Goal: Transaction & Acquisition: Obtain resource

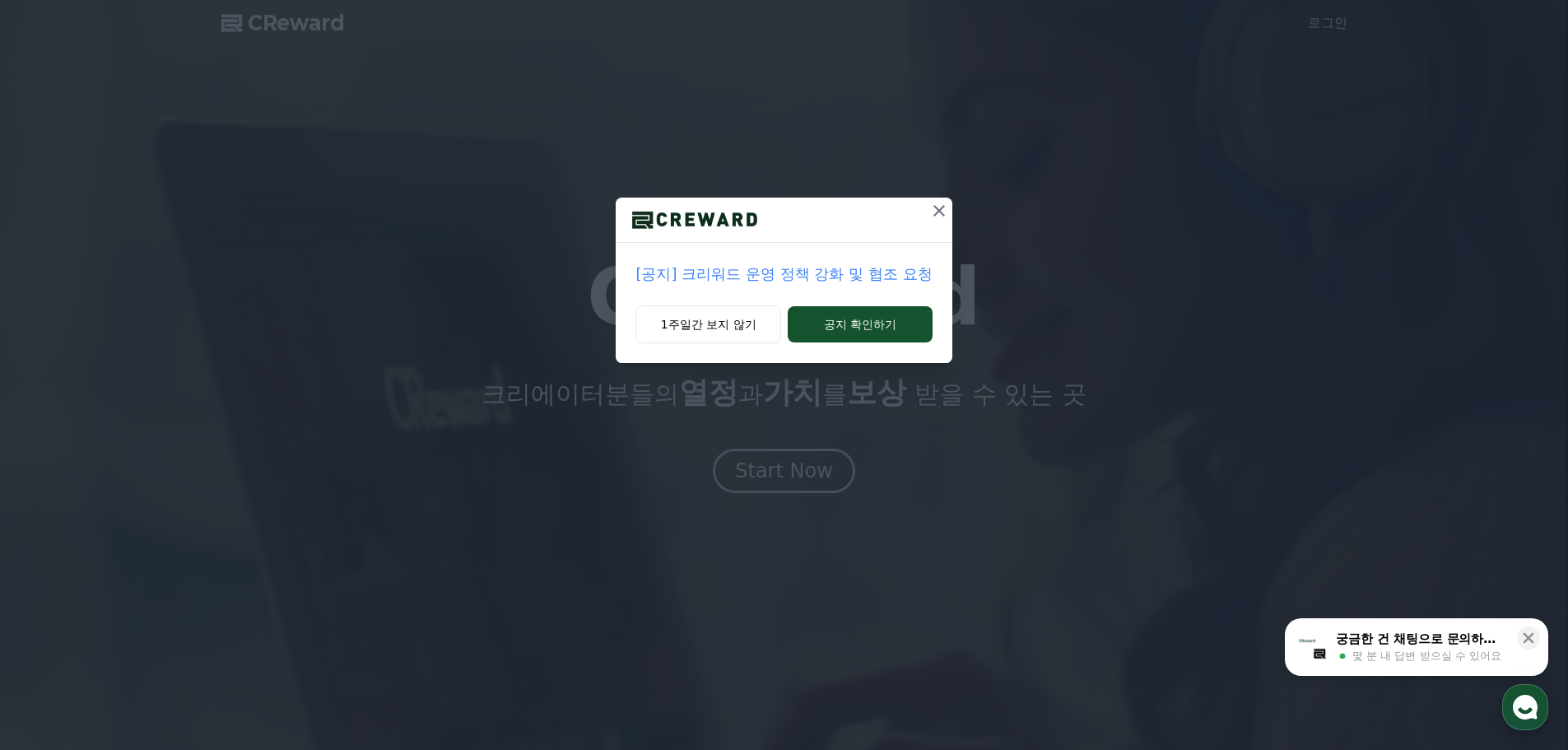
click at [1527, 708] on use "button" at bounding box center [1526, 707] width 24 height 24
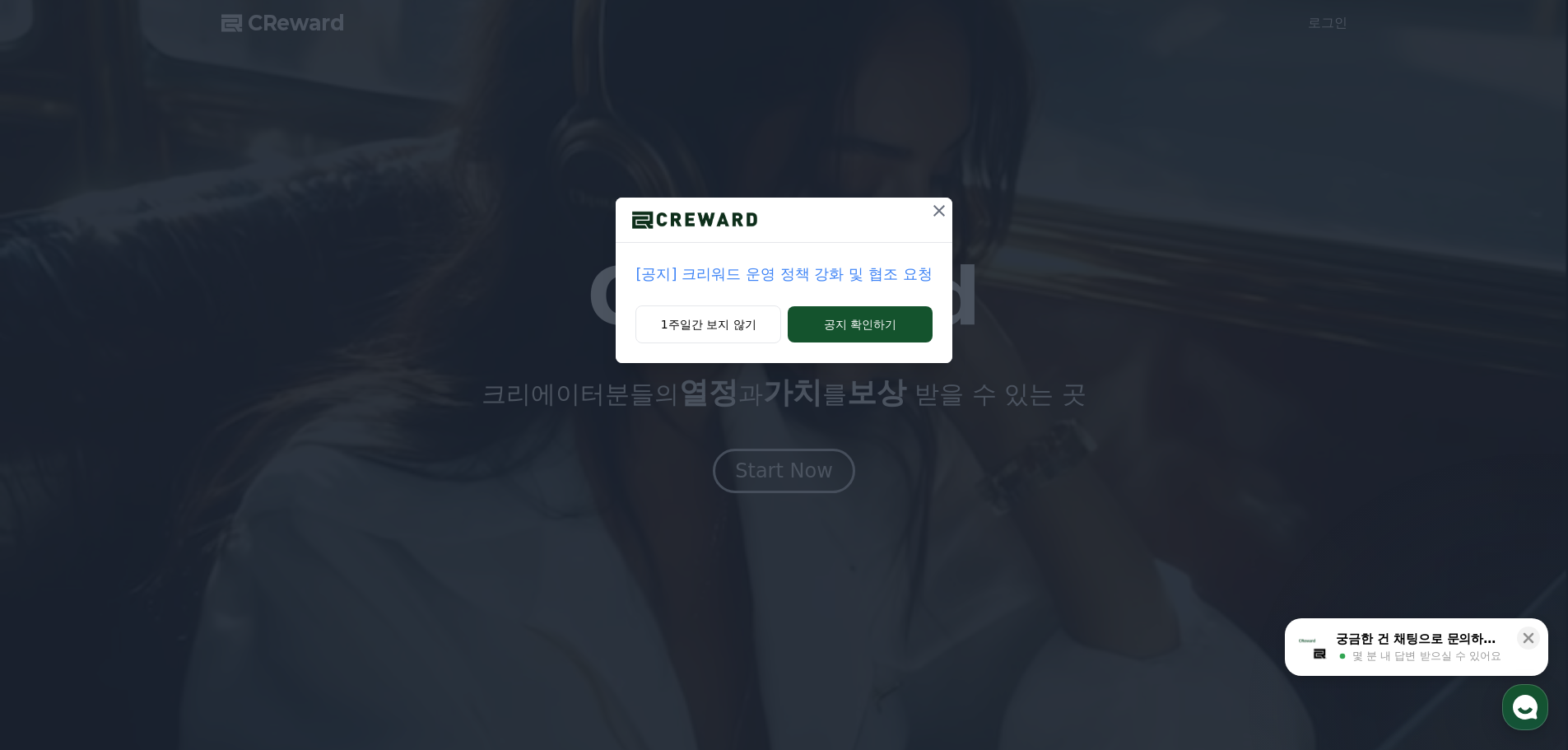
click at [852, 277] on p "[공지] 크리워드 운영 정책 강화 및 협조 요청" at bounding box center [784, 274] width 297 height 23
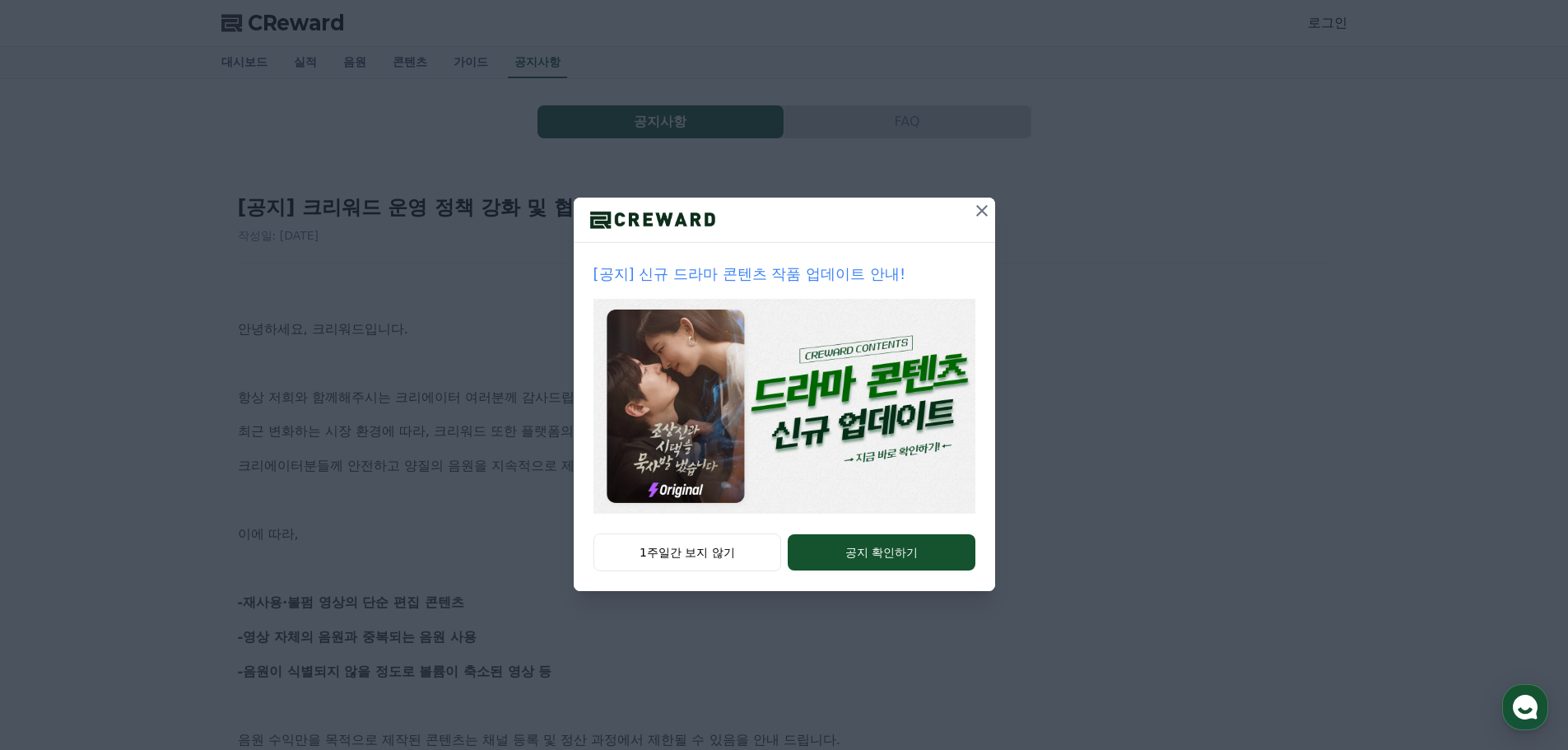
click at [978, 213] on icon at bounding box center [982, 211] width 20 height 20
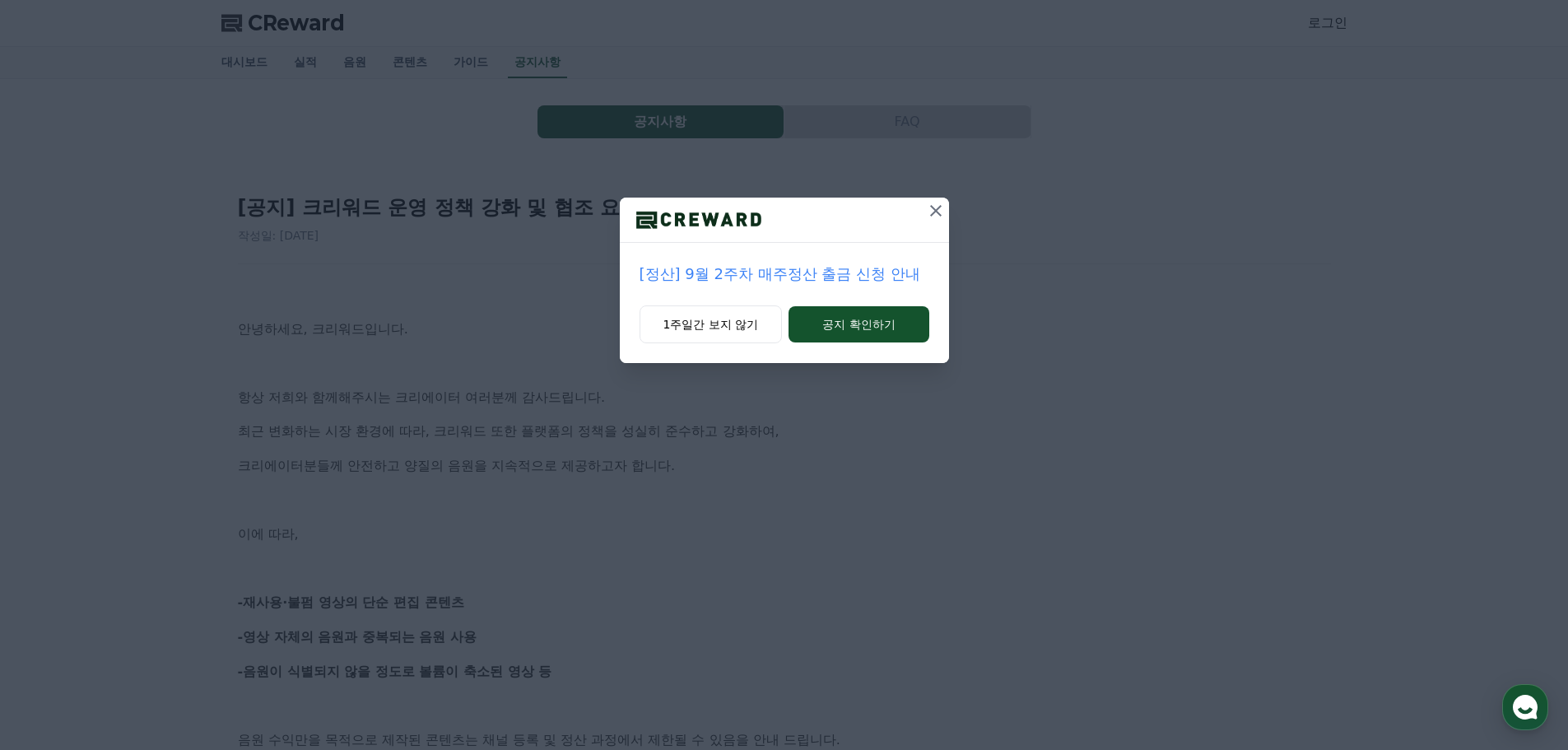
click at [931, 212] on icon at bounding box center [935, 211] width 20 height 20
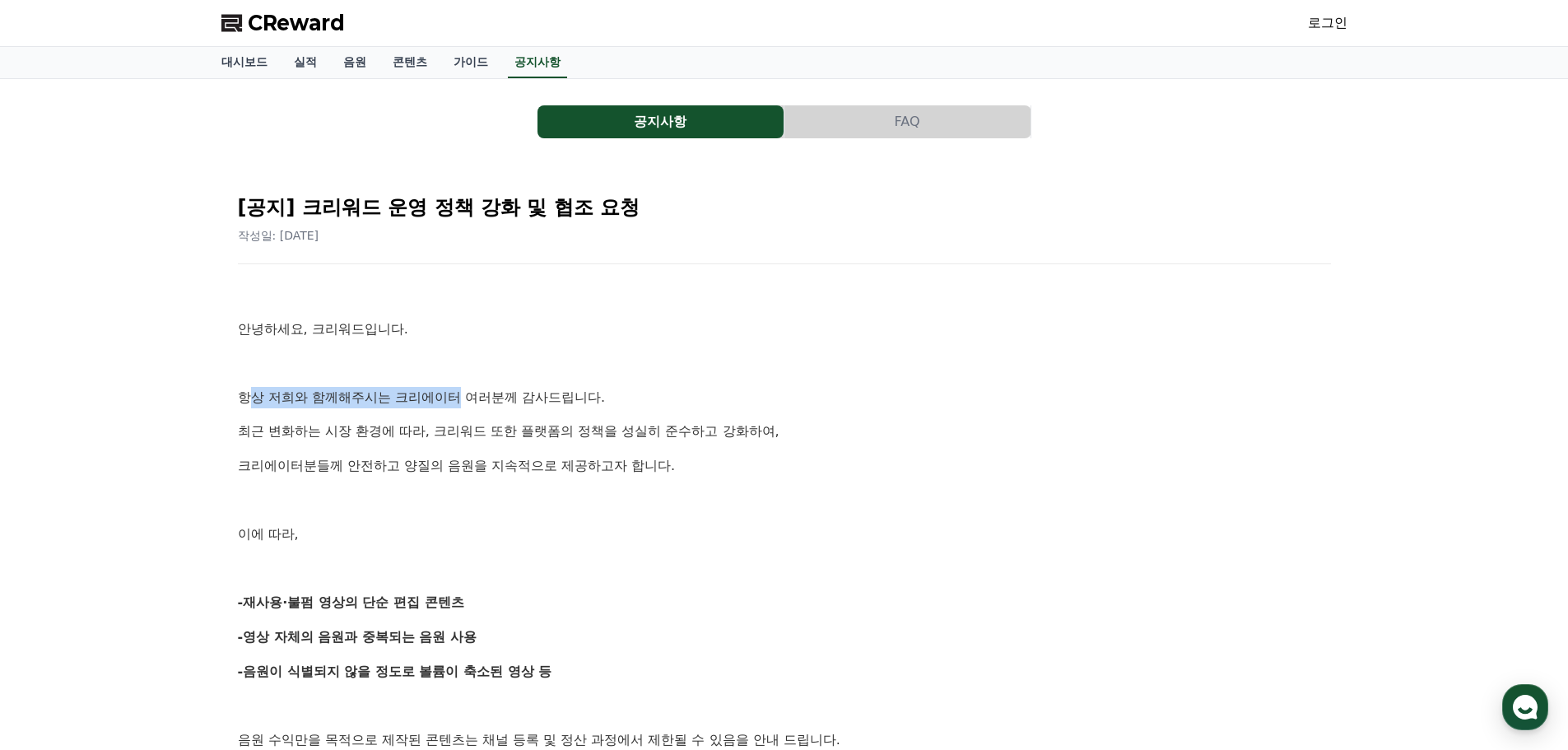
drag, startPoint x: 254, startPoint y: 404, endPoint x: 460, endPoint y: 407, distance: 206.0
click at [462, 405] on p "항상 저희와 함께해주시는 크리에이터 여러분께 감사드립니다." at bounding box center [784, 397] width 1093 height 22
drag, startPoint x: 245, startPoint y: 437, endPoint x: 430, endPoint y: 438, distance: 185.0
click at [422, 435] on p "최근 변화하는 시장 환경에 따라, 크리워드 또한 플랫폼의 정책을 성실히 준수하고 강화하여," at bounding box center [784, 431] width 1093 height 22
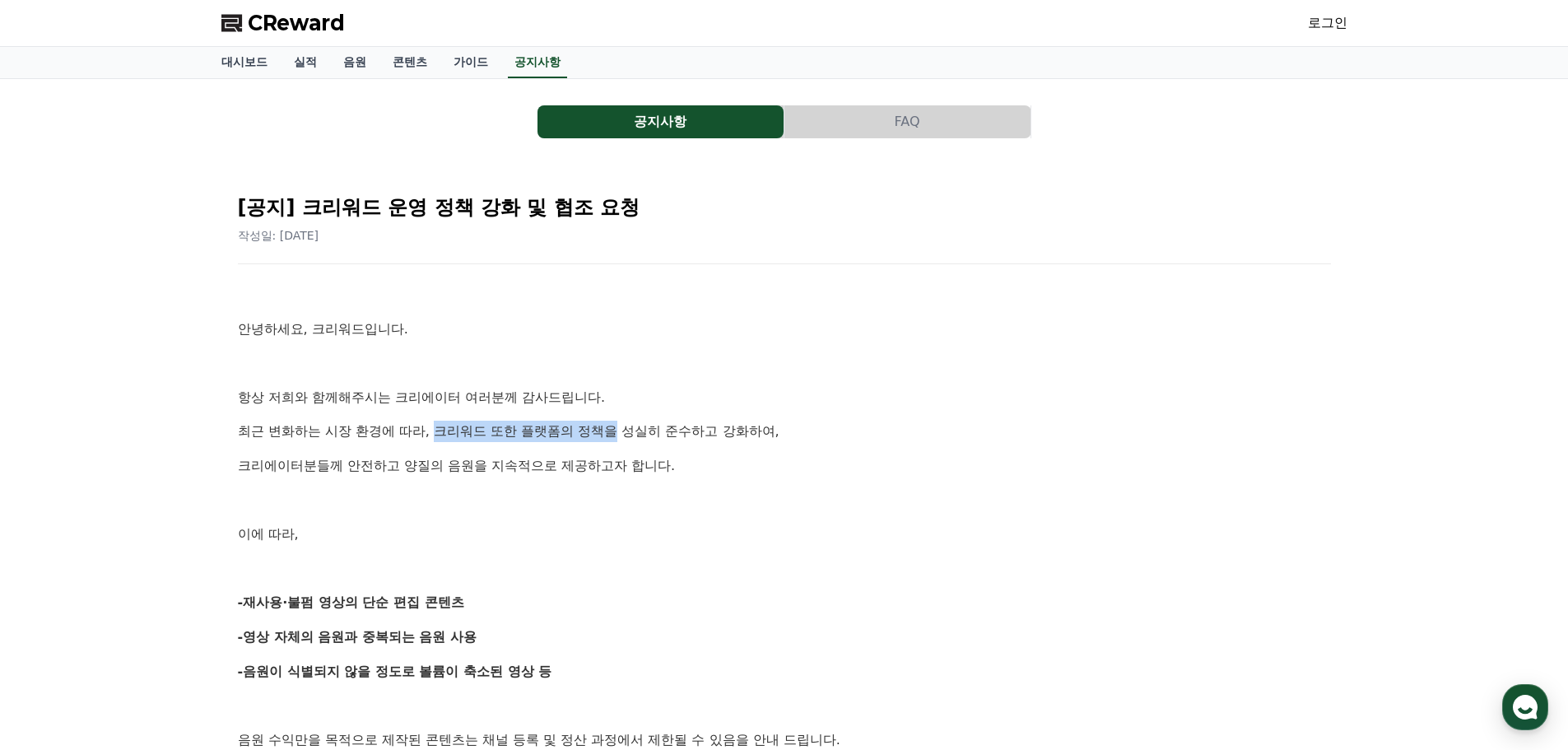
drag, startPoint x: 433, startPoint y: 432, endPoint x: 616, endPoint y: 423, distance: 183.2
click at [616, 423] on p "최근 변화하는 시장 환경에 따라, 크리워드 또한 플랫폼의 정책을 성실히 준수하고 강화하여," at bounding box center [784, 431] width 1093 height 22
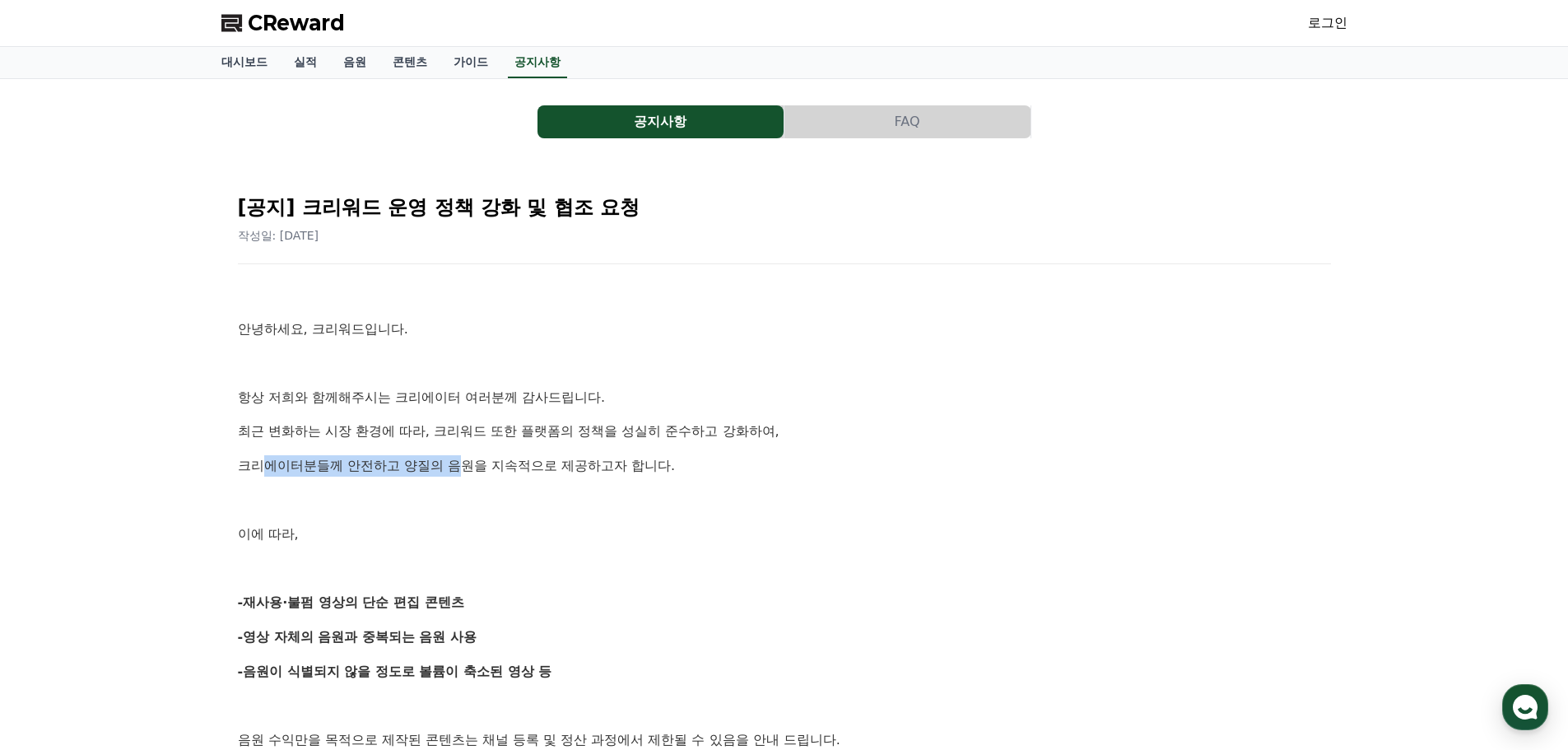
drag, startPoint x: 289, startPoint y: 475, endPoint x: 457, endPoint y: 475, distance: 168.0
click at [457, 475] on p "크리에이터분들께 안전하고 양질의 음원을 지속적으로 제공하고자 합니다." at bounding box center [784, 465] width 1093 height 22
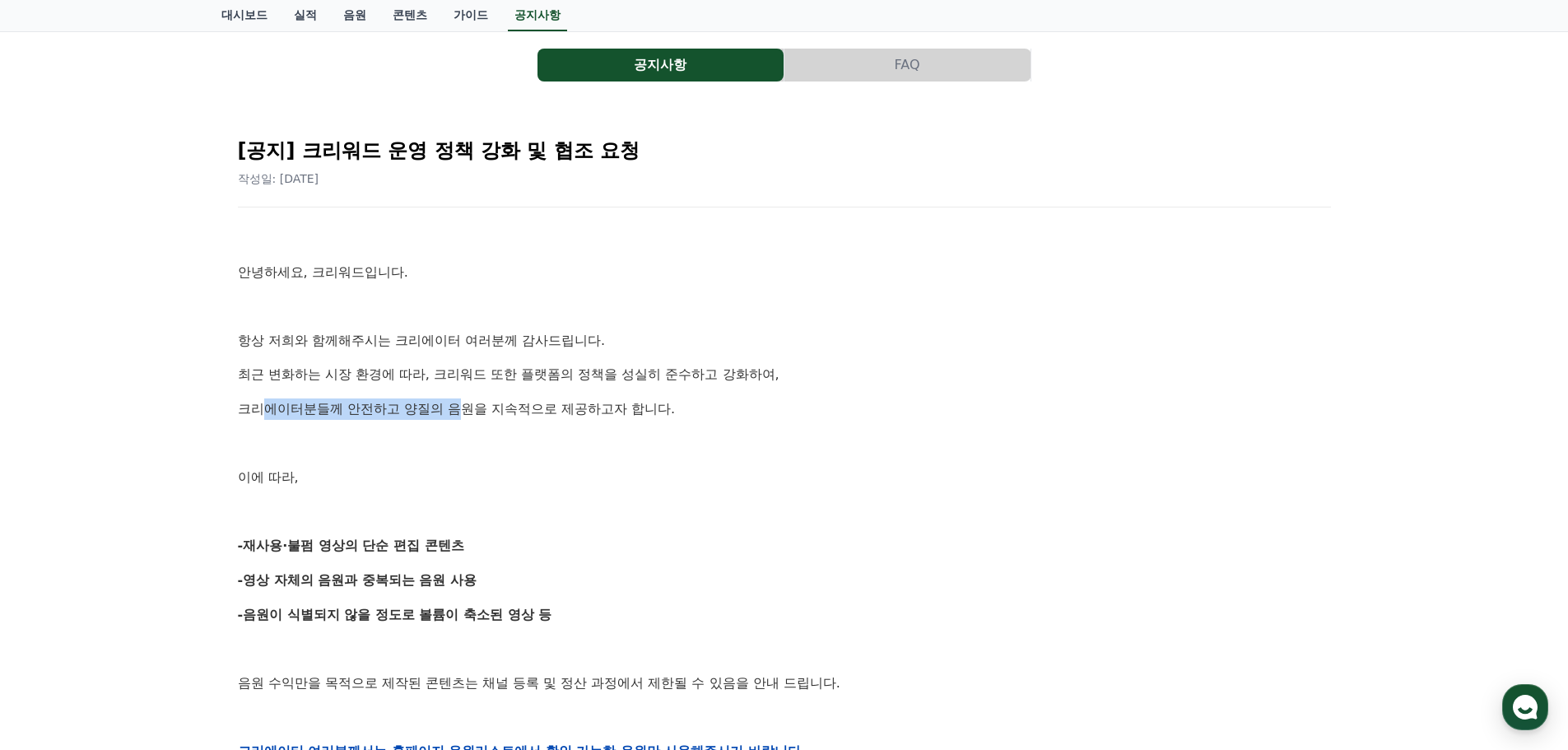
scroll to position [165, 0]
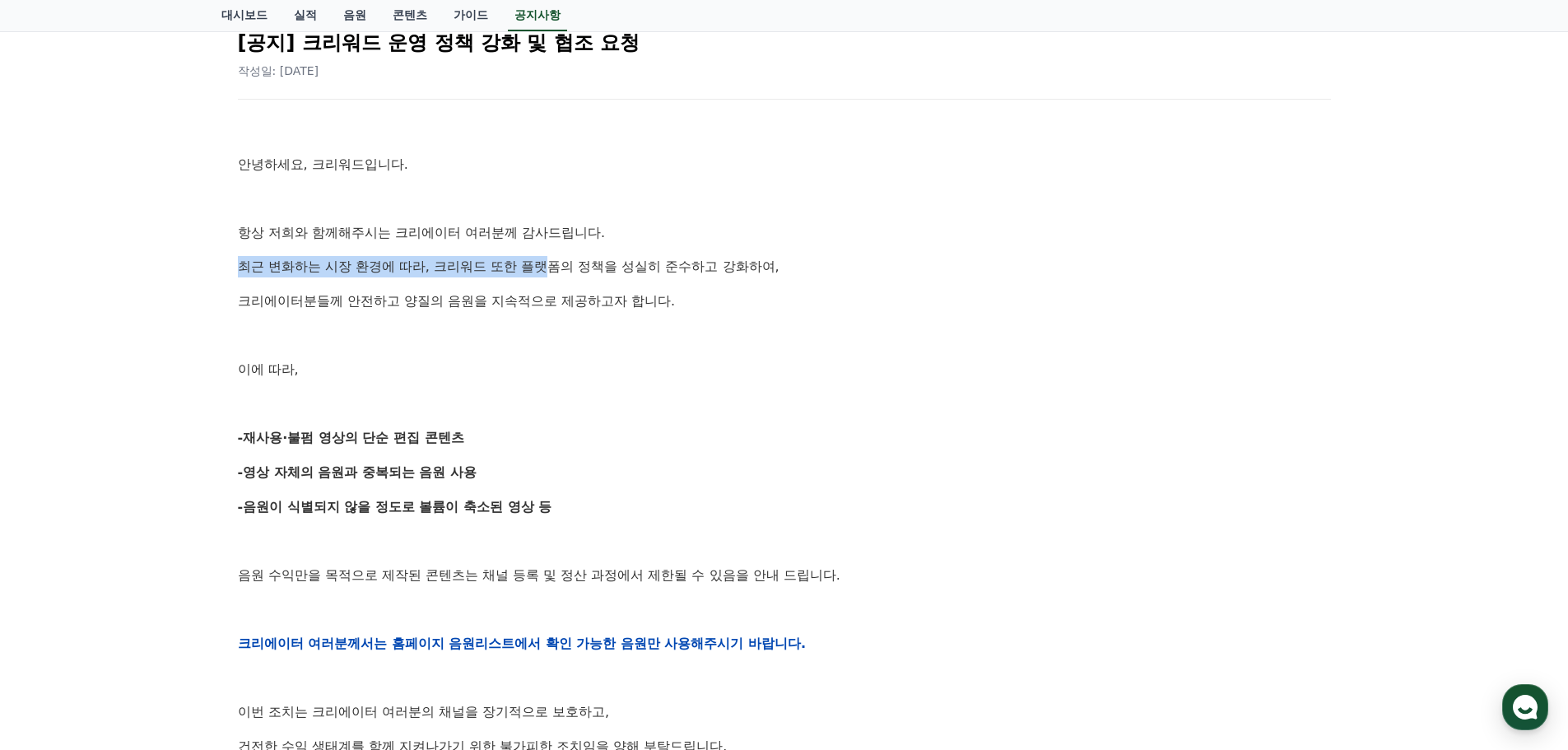
drag, startPoint x: 229, startPoint y: 269, endPoint x: 553, endPoint y: 270, distance: 324.0
click at [553, 270] on div "[공지] 크리워드 운영 정책 강화 및 협조 요청 작성일: 2025-09-15 안녕하세요, 크리워드입니다. 항상 저희와 함께해주시는 크리에이터 …" at bounding box center [784, 616] width 1113 height 1220
drag, startPoint x: 256, startPoint y: 437, endPoint x: 471, endPoint y: 432, distance: 215.1
click at [471, 432] on p "-재사용·불펌 영상의 단순 편집 콘텐츠" at bounding box center [784, 437] width 1093 height 22
drag, startPoint x: 272, startPoint y: 480, endPoint x: 263, endPoint y: 480, distance: 9.0
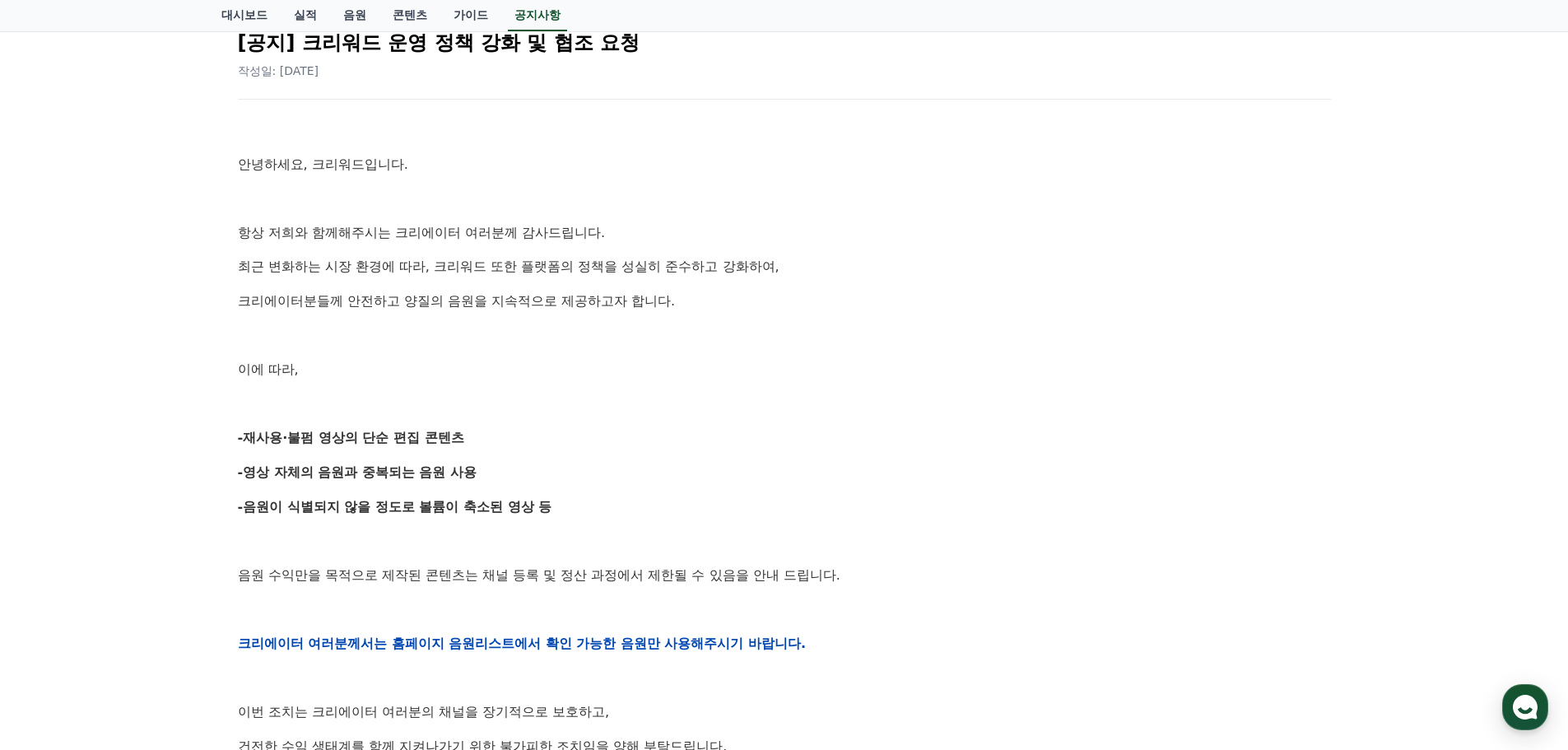
click at [271, 480] on strong "-영상 자체의 음원과 중복되는 음원 사용" at bounding box center [358, 472] width 240 height 16
drag, startPoint x: 236, startPoint y: 478, endPoint x: 353, endPoint y: 468, distance: 117.4
click at [353, 468] on div "[공지] 크리워드 운영 정책 강화 및 협조 요청 작성일: 2025-09-15 안녕하세요, 크리워드입니다. 항상 저희와 함께해주시는 크리에이터 …" at bounding box center [784, 616] width 1100 height 1207
drag, startPoint x: 366, startPoint y: 469, endPoint x: 485, endPoint y: 469, distance: 119.0
click at [485, 469] on p "-영상 자체의 음원과 중복되는 음원 사용" at bounding box center [784, 472] width 1093 height 22
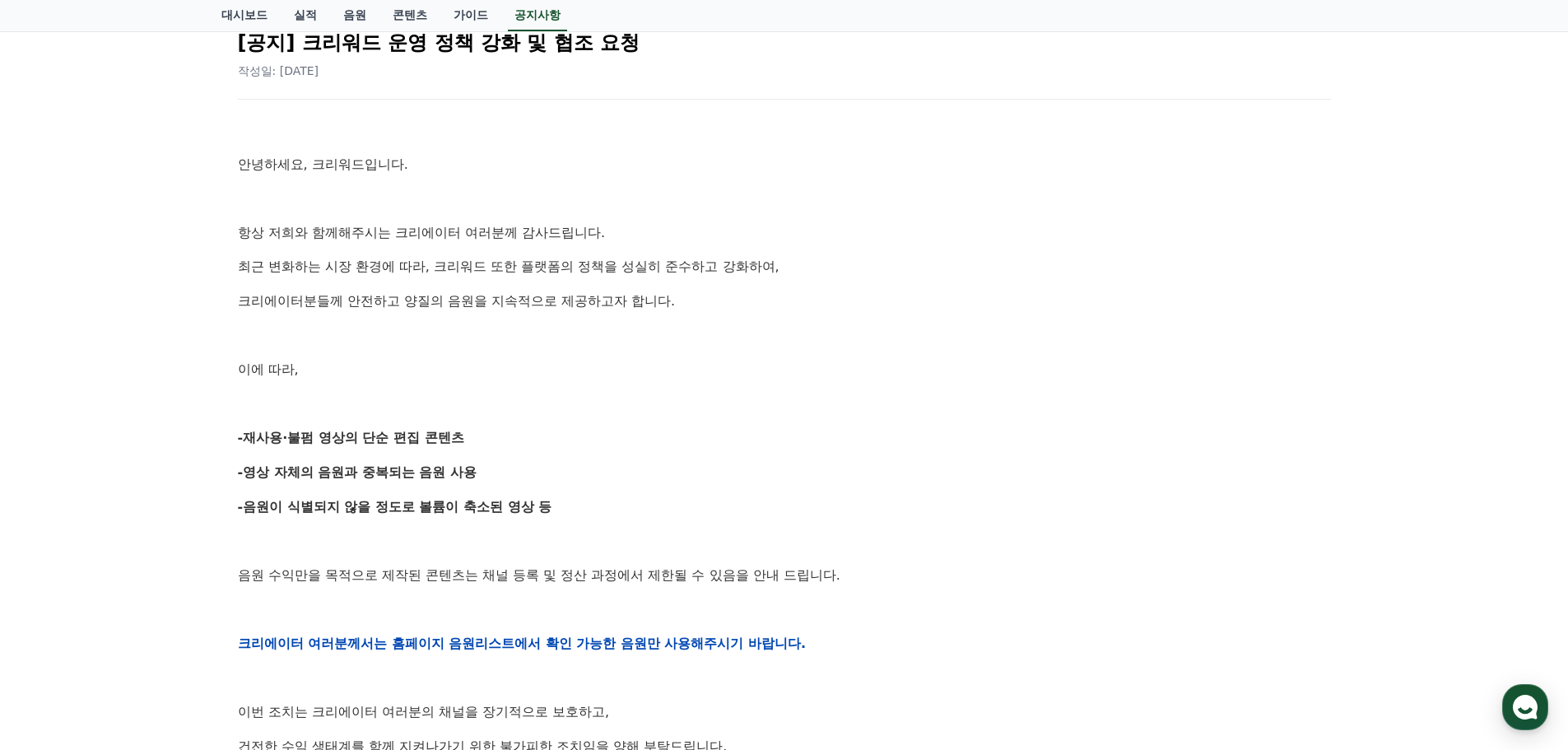
drag, startPoint x: 275, startPoint y: 503, endPoint x: 248, endPoint y: 489, distance: 30.4
click at [274, 503] on strong "-음원이 식별되지 않을 정도로 볼륨이 축소된 영상 등" at bounding box center [395, 507] width 315 height 16
drag, startPoint x: 240, startPoint y: 475, endPoint x: 343, endPoint y: 472, distance: 103.0
click at [343, 472] on strong "-영상 자체의 음원과 중복되는 음원 사용" at bounding box center [358, 472] width 240 height 16
click at [391, 478] on strong "-영상 자체의 음원과 중복되는 음원 사용" at bounding box center [358, 472] width 240 height 16
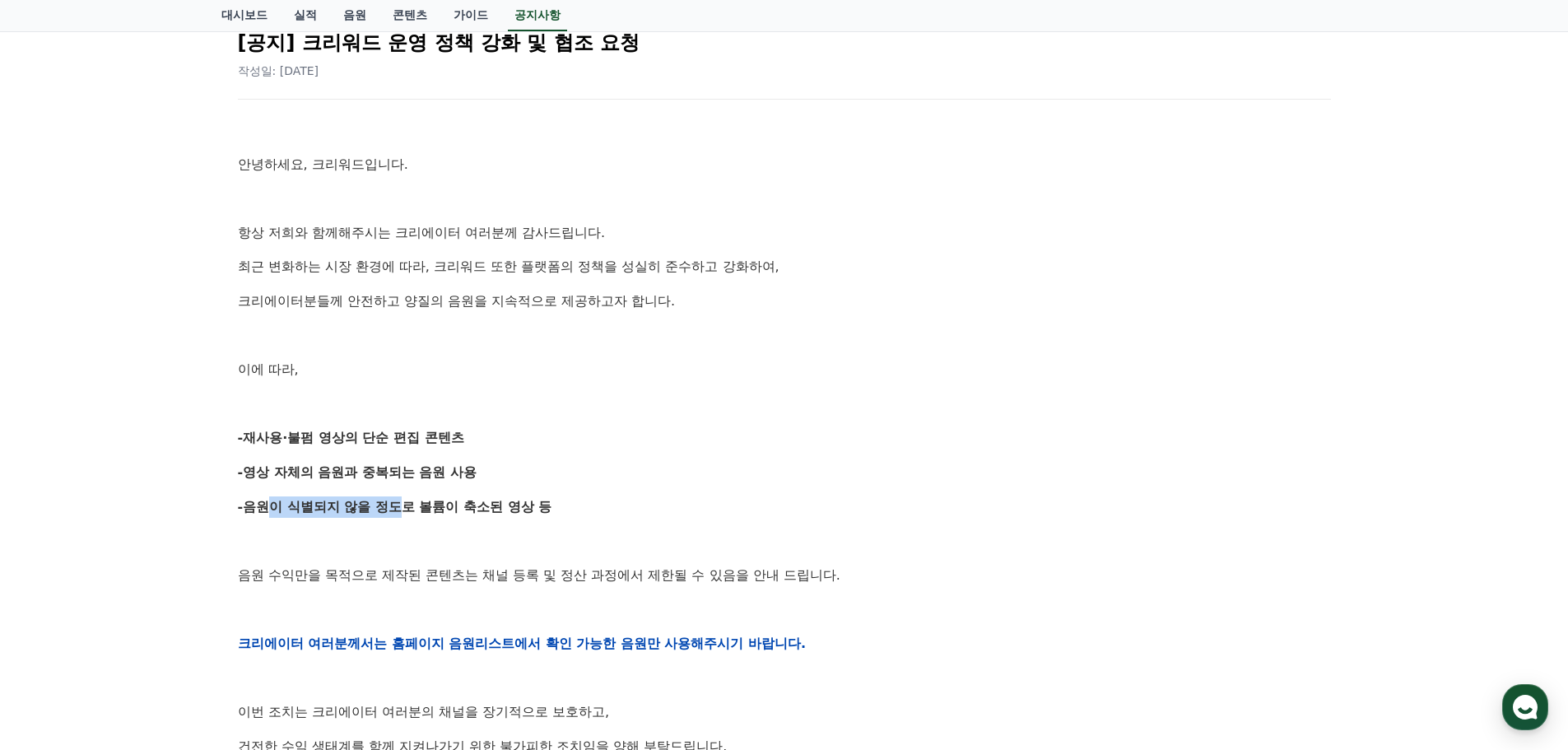
drag, startPoint x: 265, startPoint y: 508, endPoint x: 383, endPoint y: 503, distance: 118.1
click at [383, 503] on strong "-음원이 식별되지 않을 정도로 볼륨이 축소된 영상 등" at bounding box center [395, 507] width 315 height 16
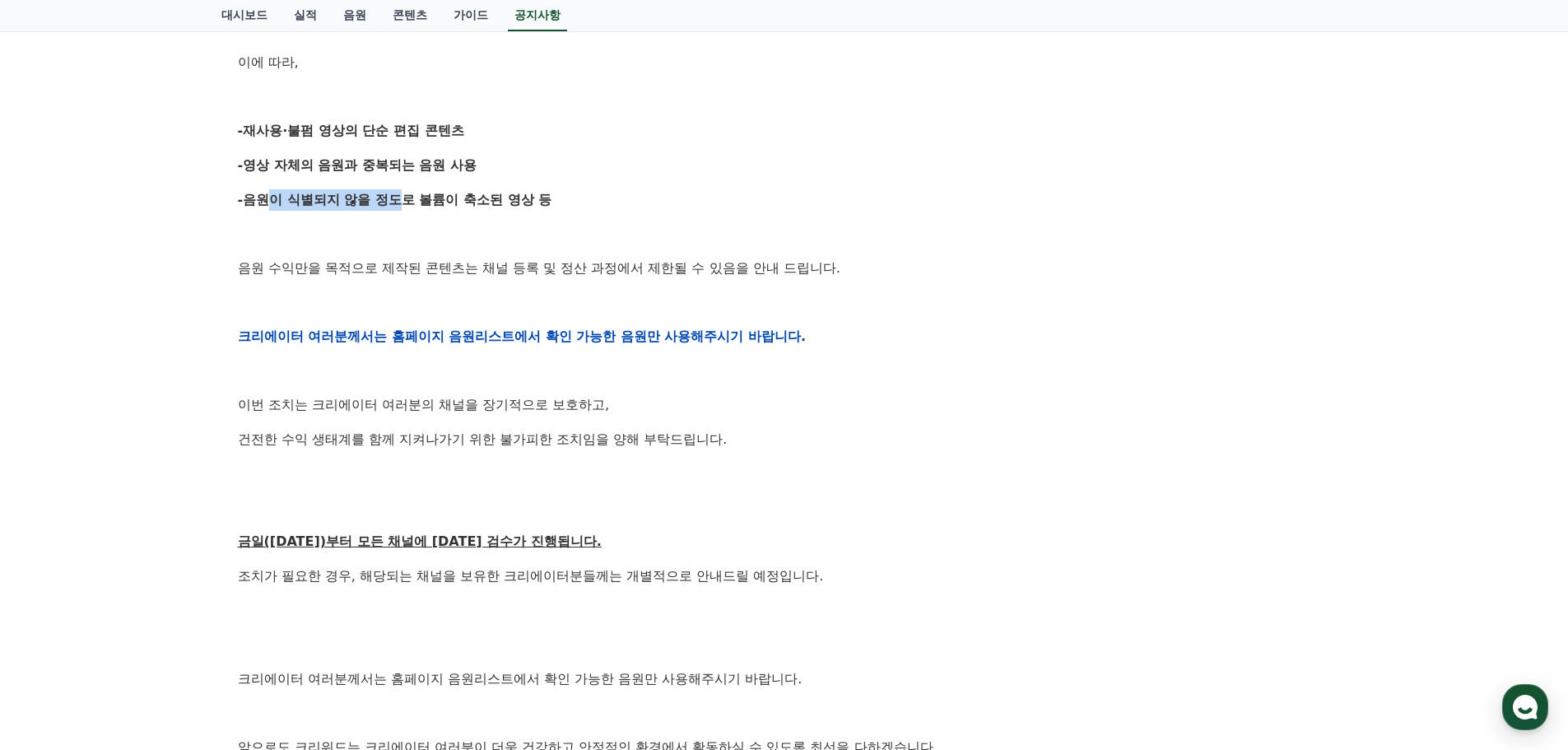
scroll to position [494, 0]
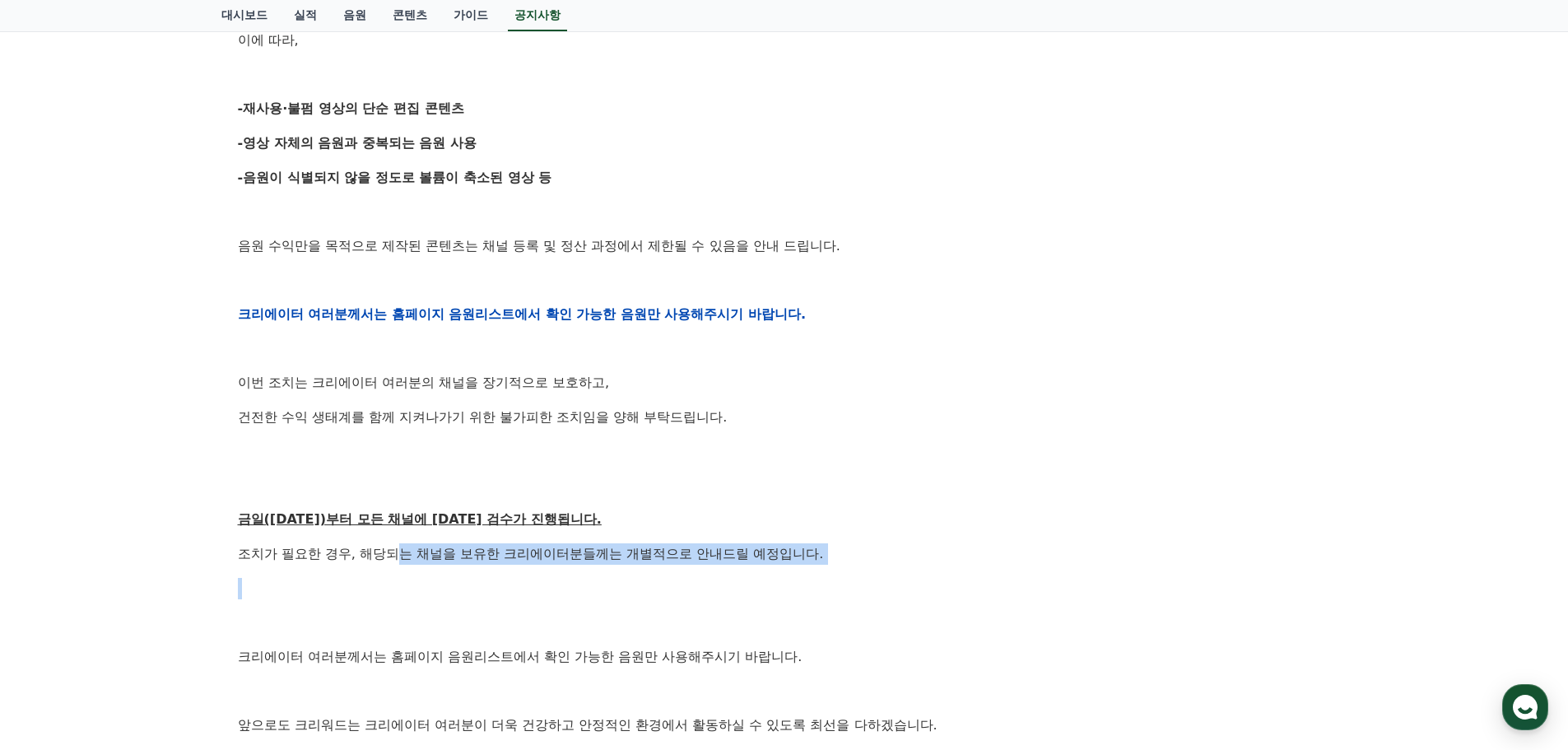
drag, startPoint x: 263, startPoint y: 566, endPoint x: 399, endPoint y: 549, distance: 137.1
click at [399, 549] on div "안녕하세요, 크리워드입니다. 항상 저희와 함께해주시는 크리에이터 여러분께 감사드립니다. 최근 변화하는 시장 환경에 따라, 크리워드 또한 플랫폼…" at bounding box center [784, 315] width 1093 height 1049
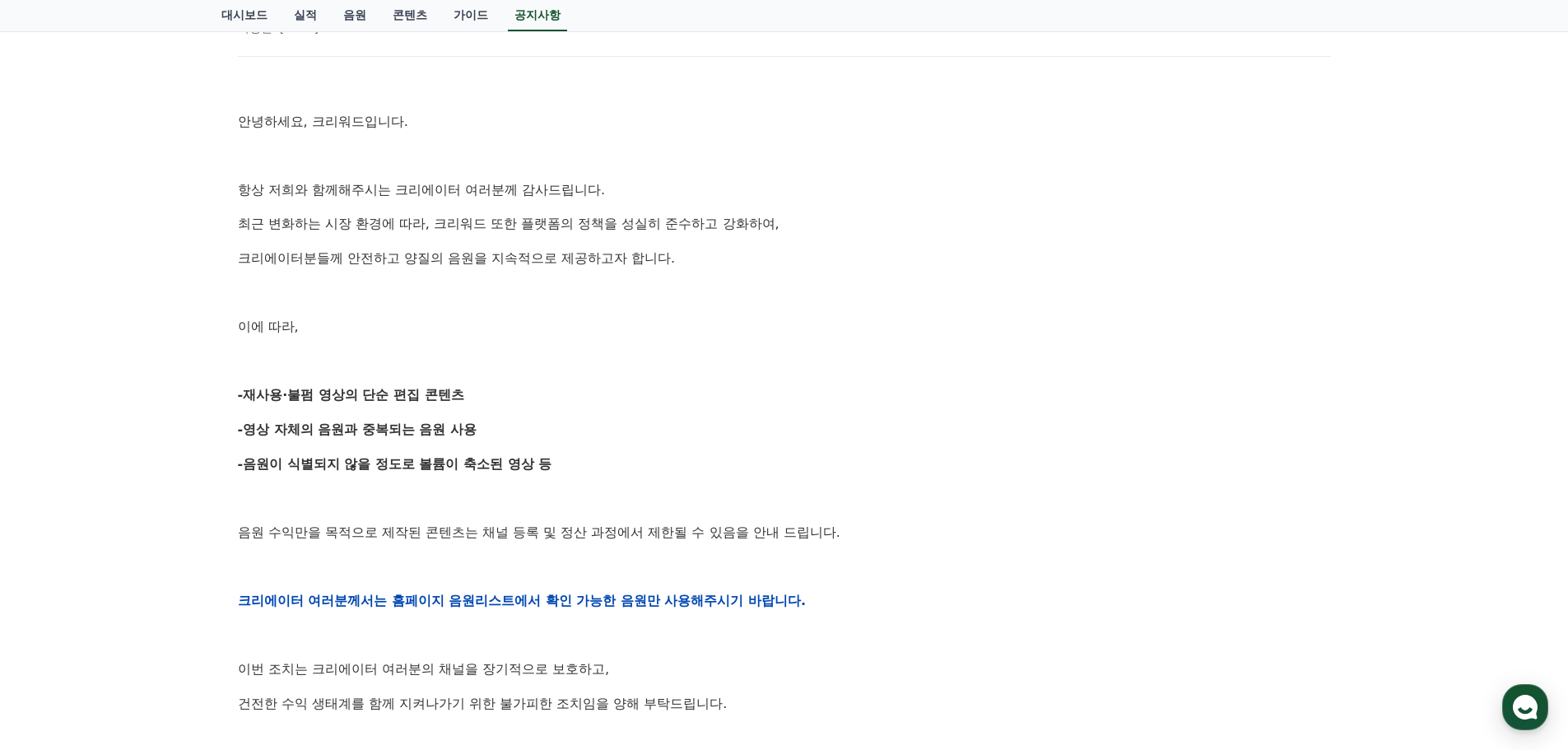
scroll to position [0, 0]
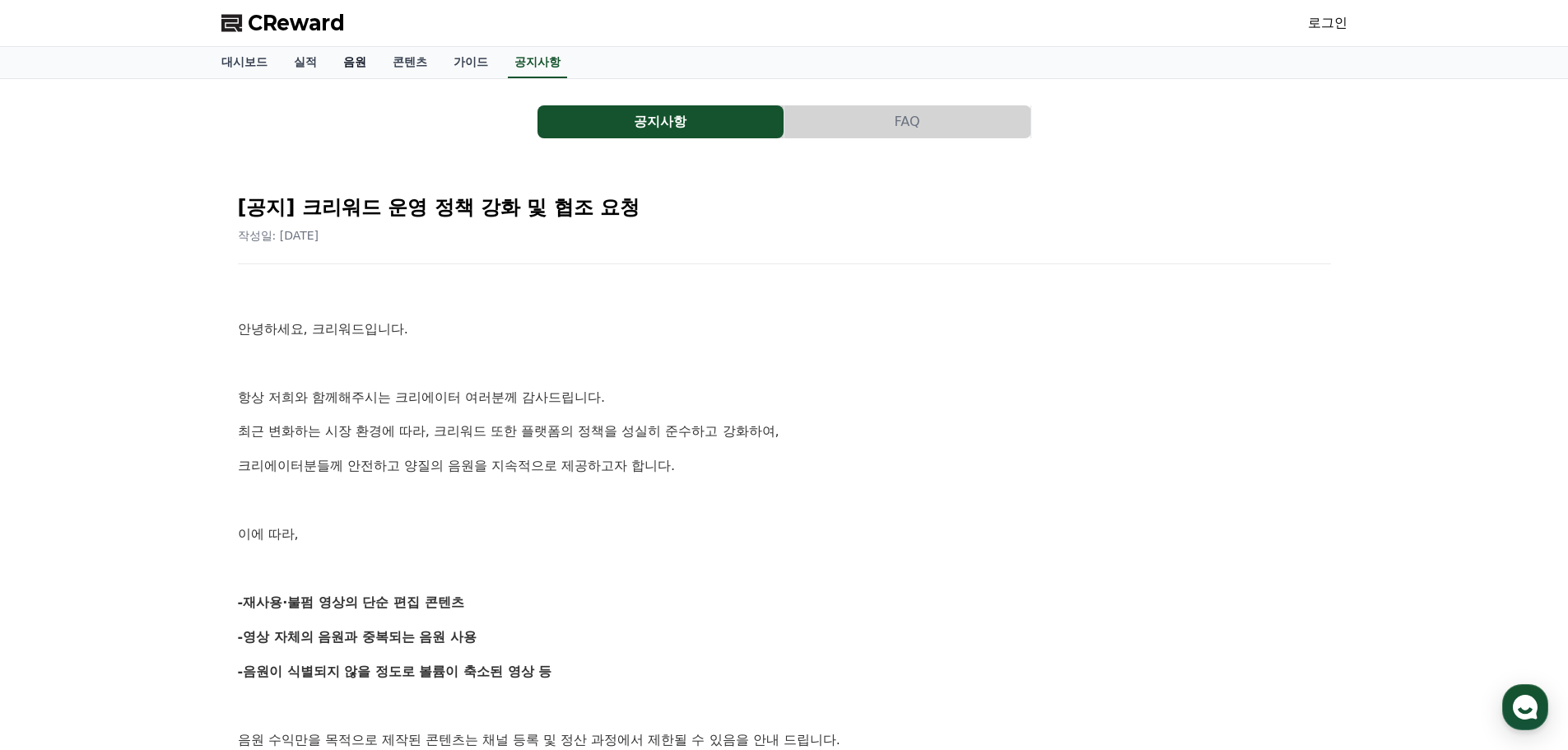
click at [366, 67] on link "음원" at bounding box center [355, 62] width 50 height 31
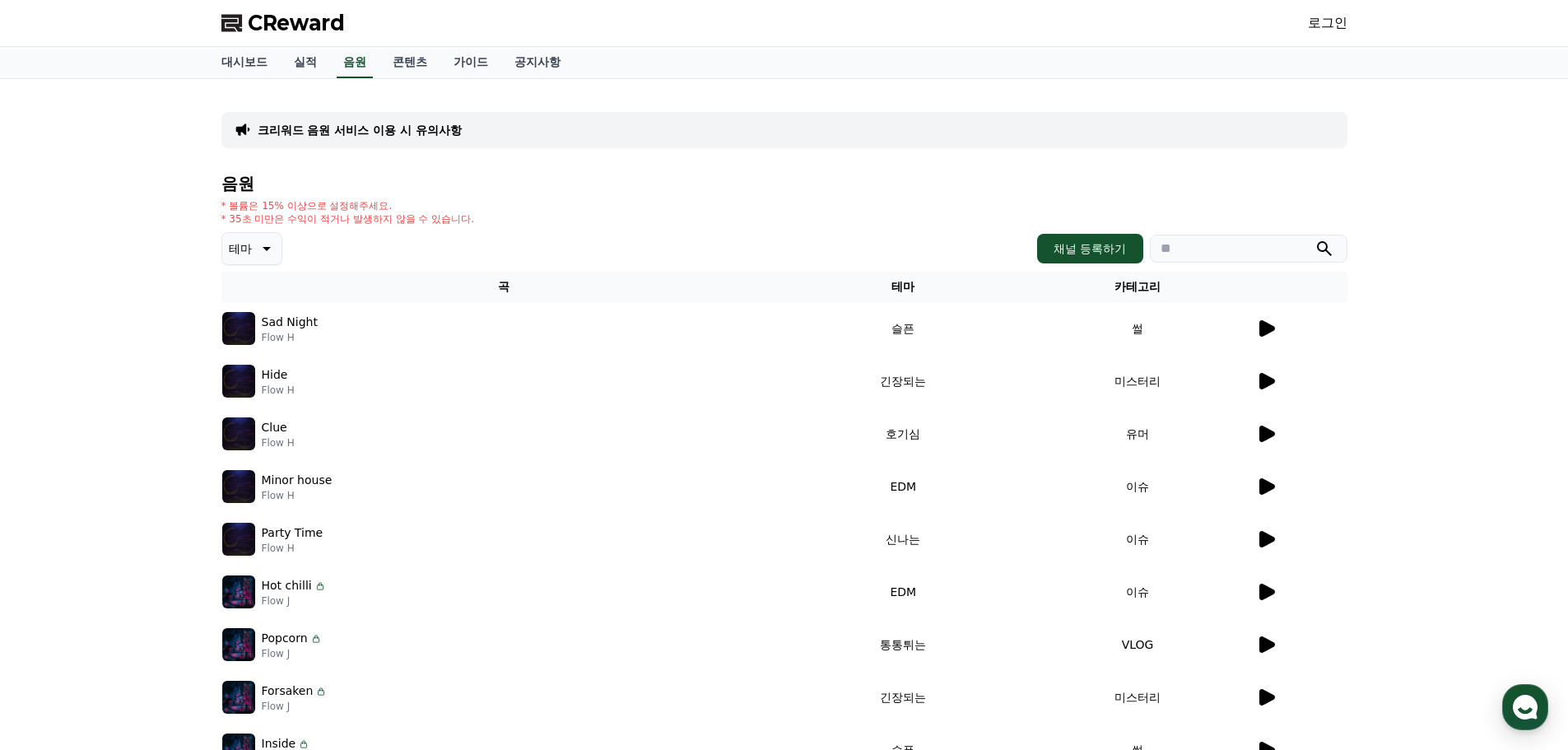
click at [247, 332] on img at bounding box center [238, 328] width 33 height 33
click at [1265, 327] on icon at bounding box center [1268, 329] width 16 height 17
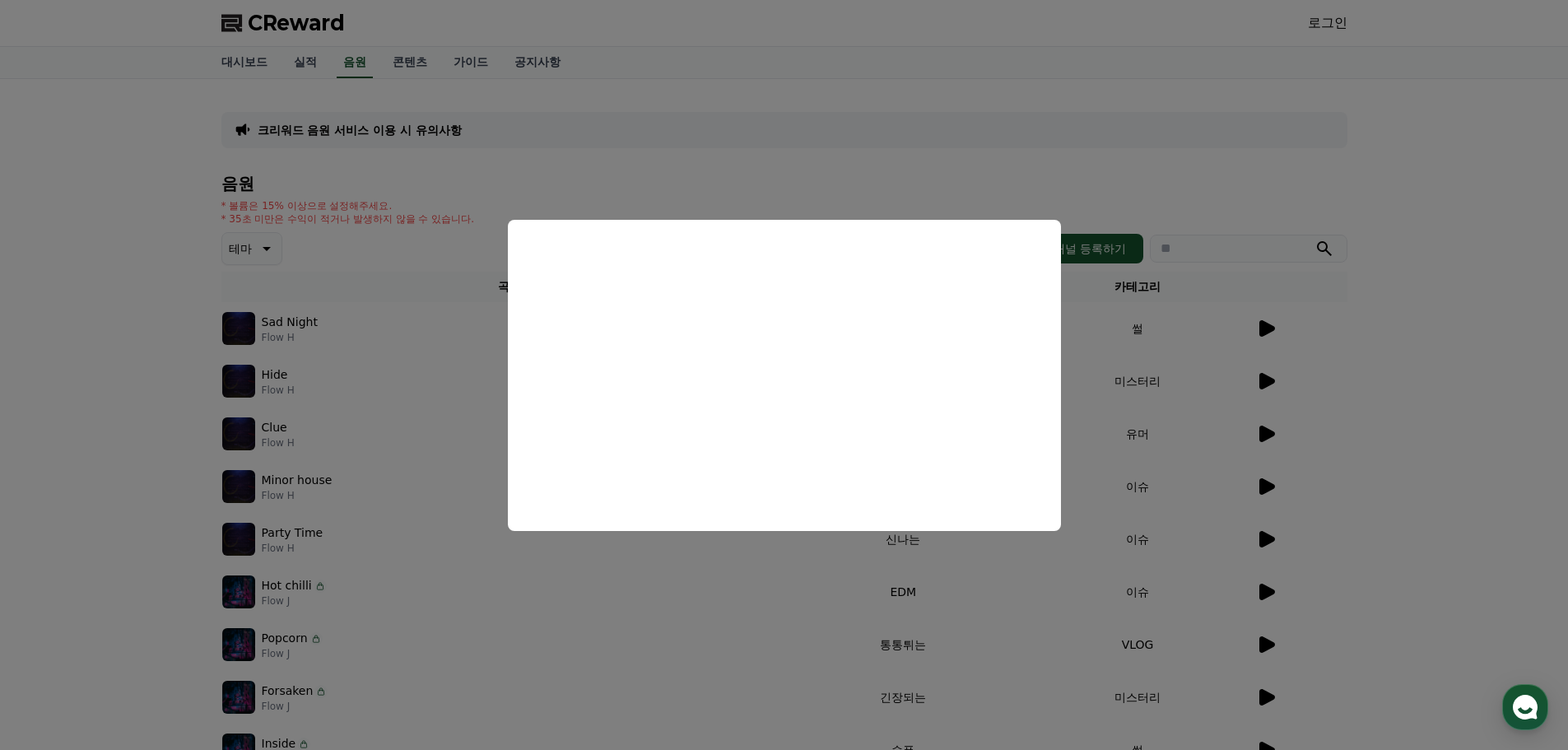
click at [1369, 369] on button "close modal" at bounding box center [784, 375] width 1568 height 750
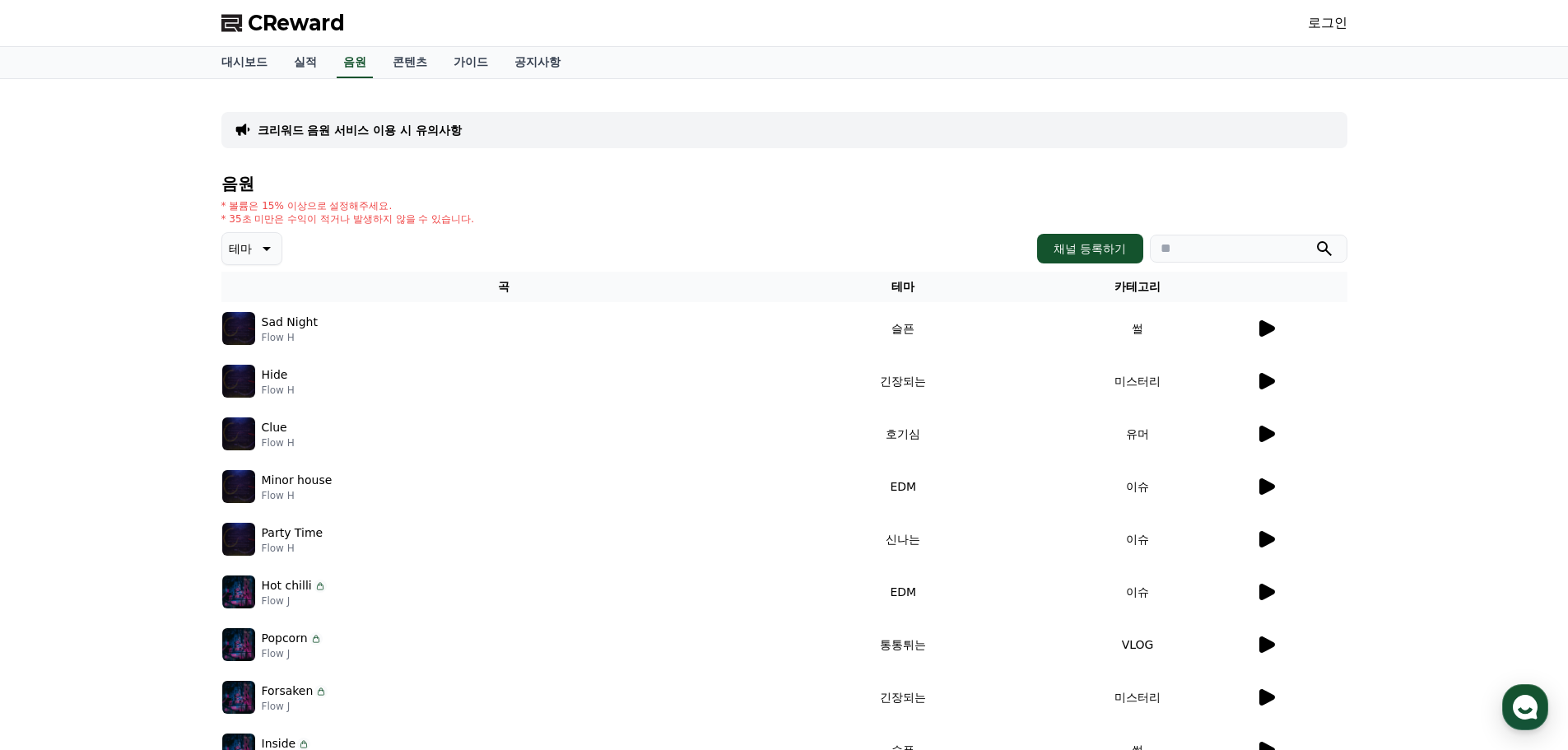
click at [263, 261] on button "테마" at bounding box center [252, 248] width 61 height 33
click at [239, 299] on button "밝은" at bounding box center [242, 299] width 37 height 37
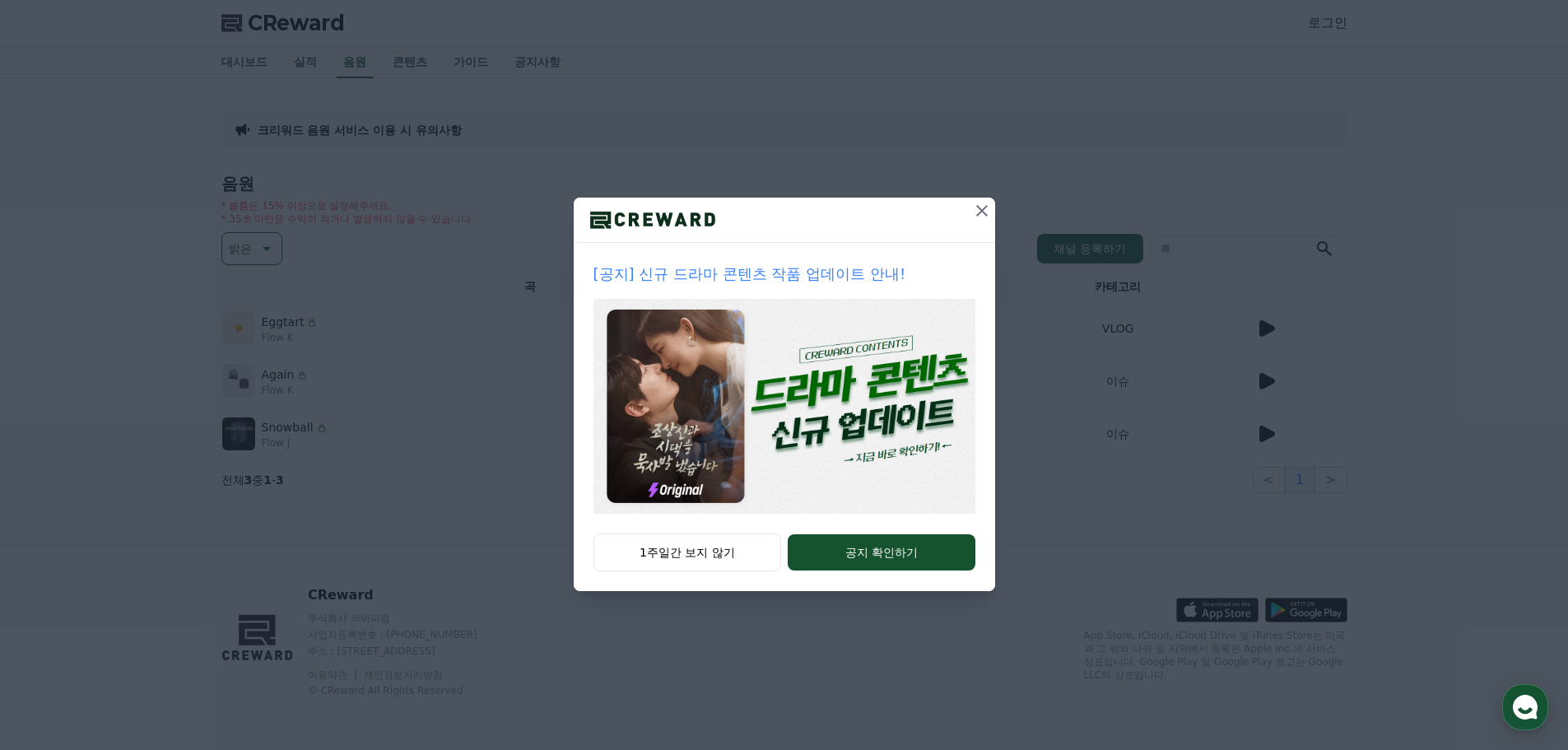
drag, startPoint x: 983, startPoint y: 210, endPoint x: 968, endPoint y: 216, distance: 16.2
click at [983, 210] on icon at bounding box center [982, 211] width 11 height 11
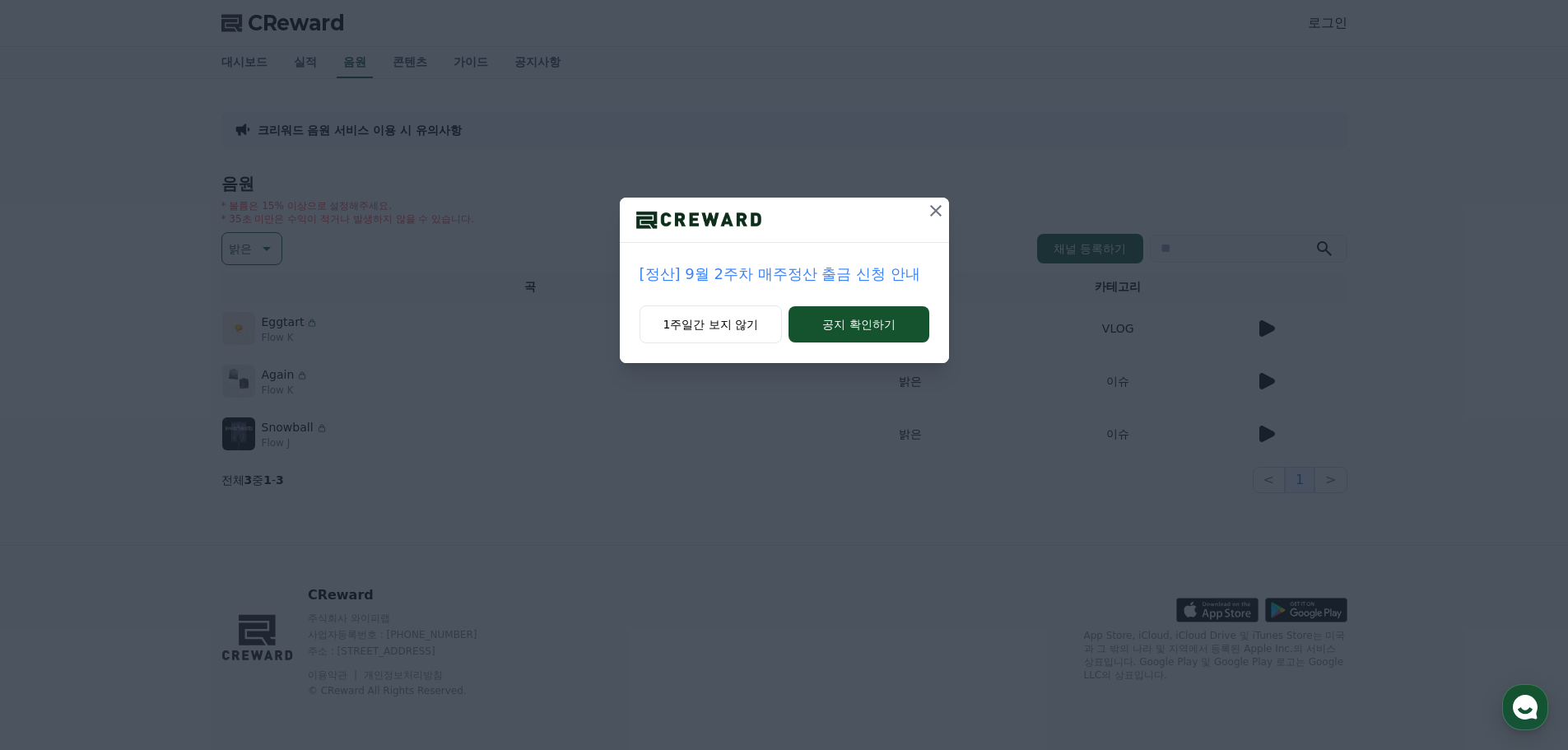
drag, startPoint x: 934, startPoint y: 211, endPoint x: 959, endPoint y: 215, distance: 25.3
click at [934, 210] on icon at bounding box center [935, 211] width 20 height 20
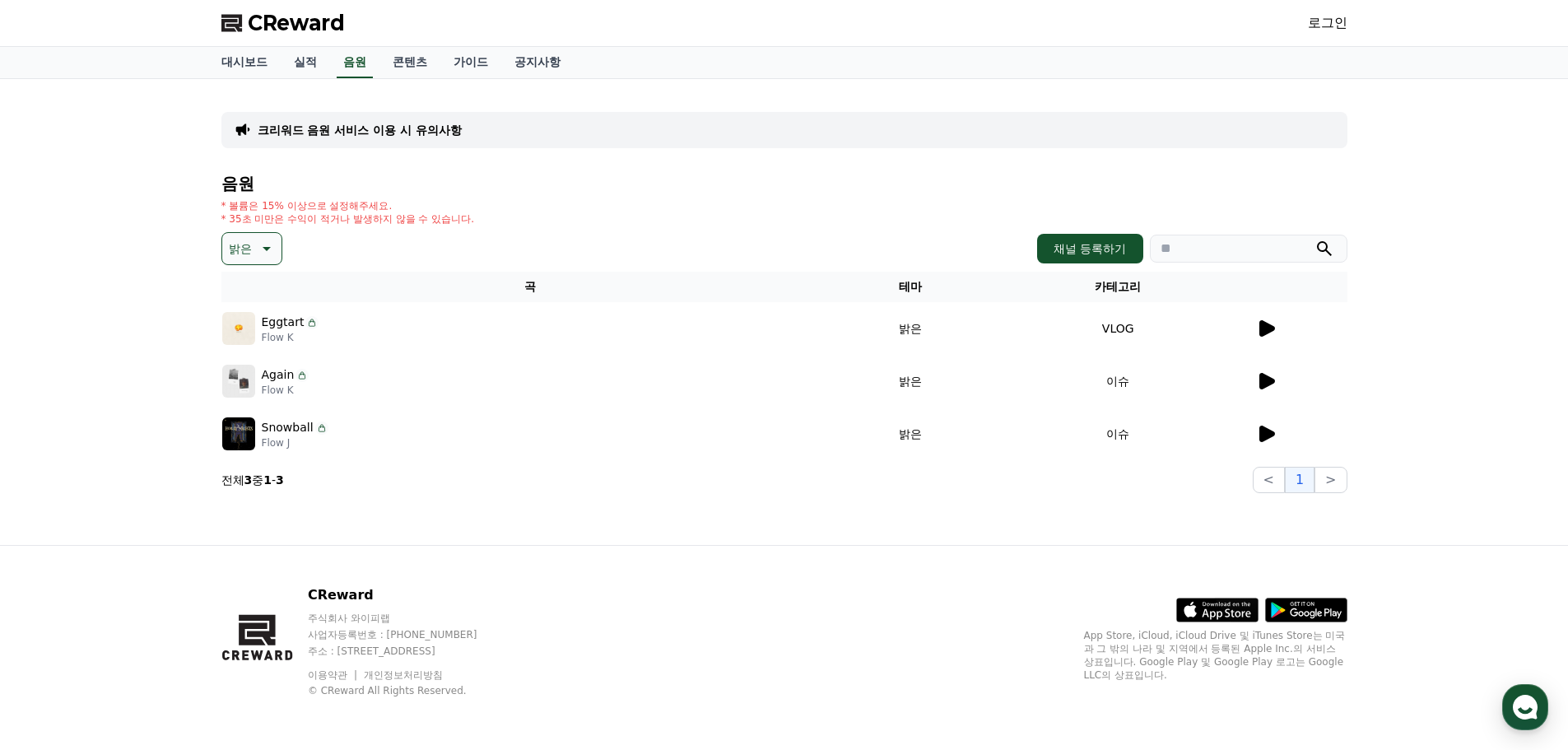
click at [1271, 333] on icon at bounding box center [1266, 328] width 20 height 20
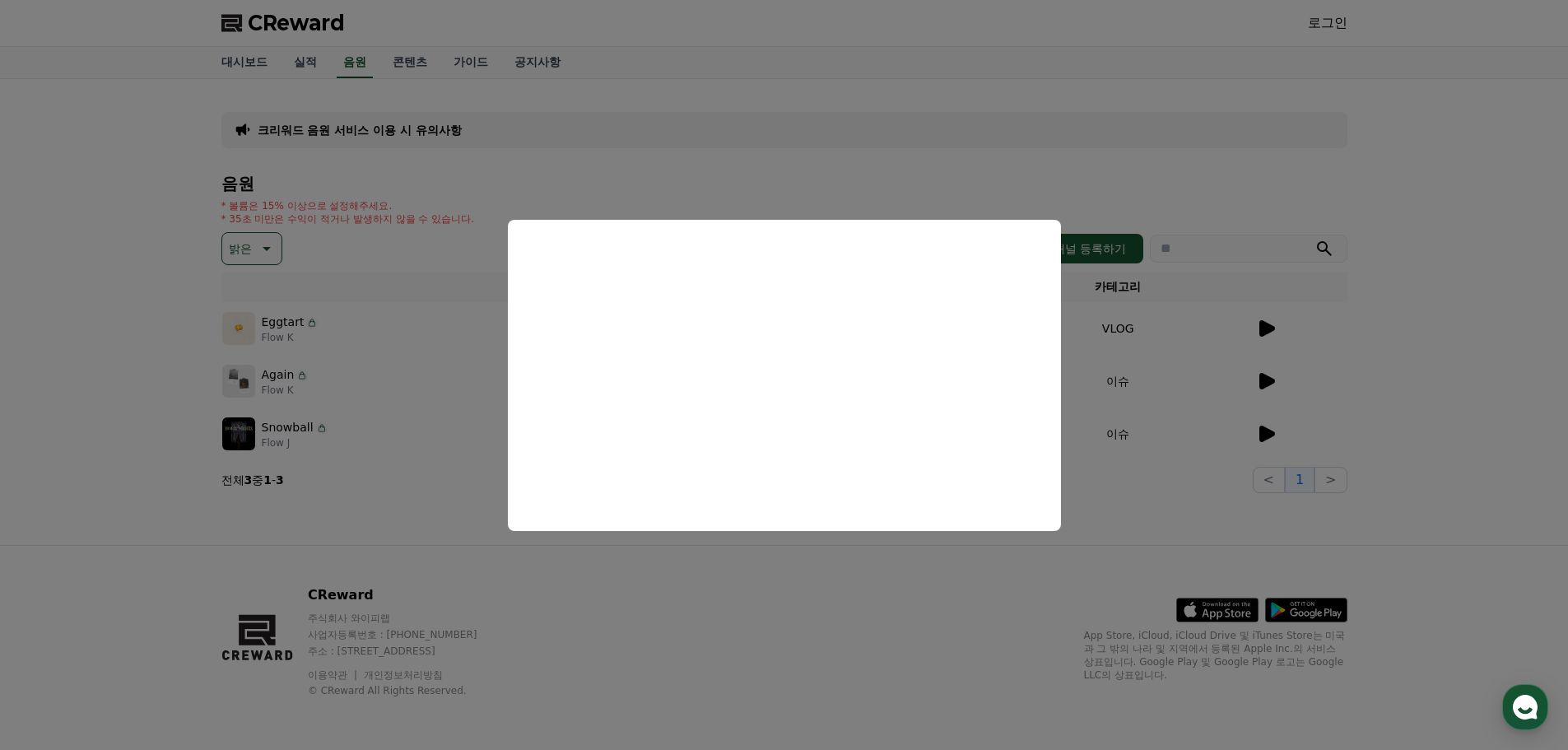
click at [1265, 373] on button "close modal" at bounding box center [784, 375] width 1568 height 750
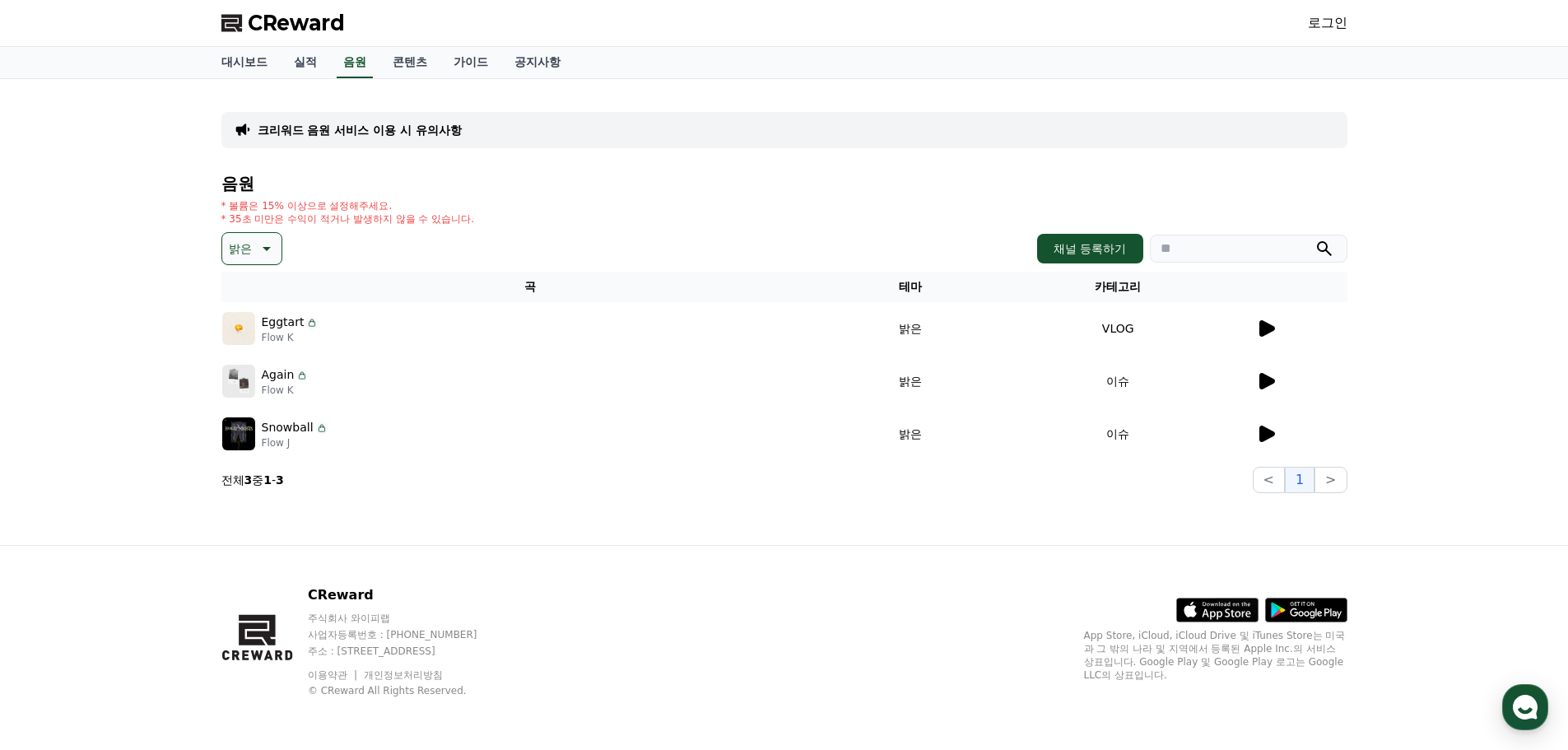
click at [1268, 375] on icon at bounding box center [1266, 381] width 20 height 20
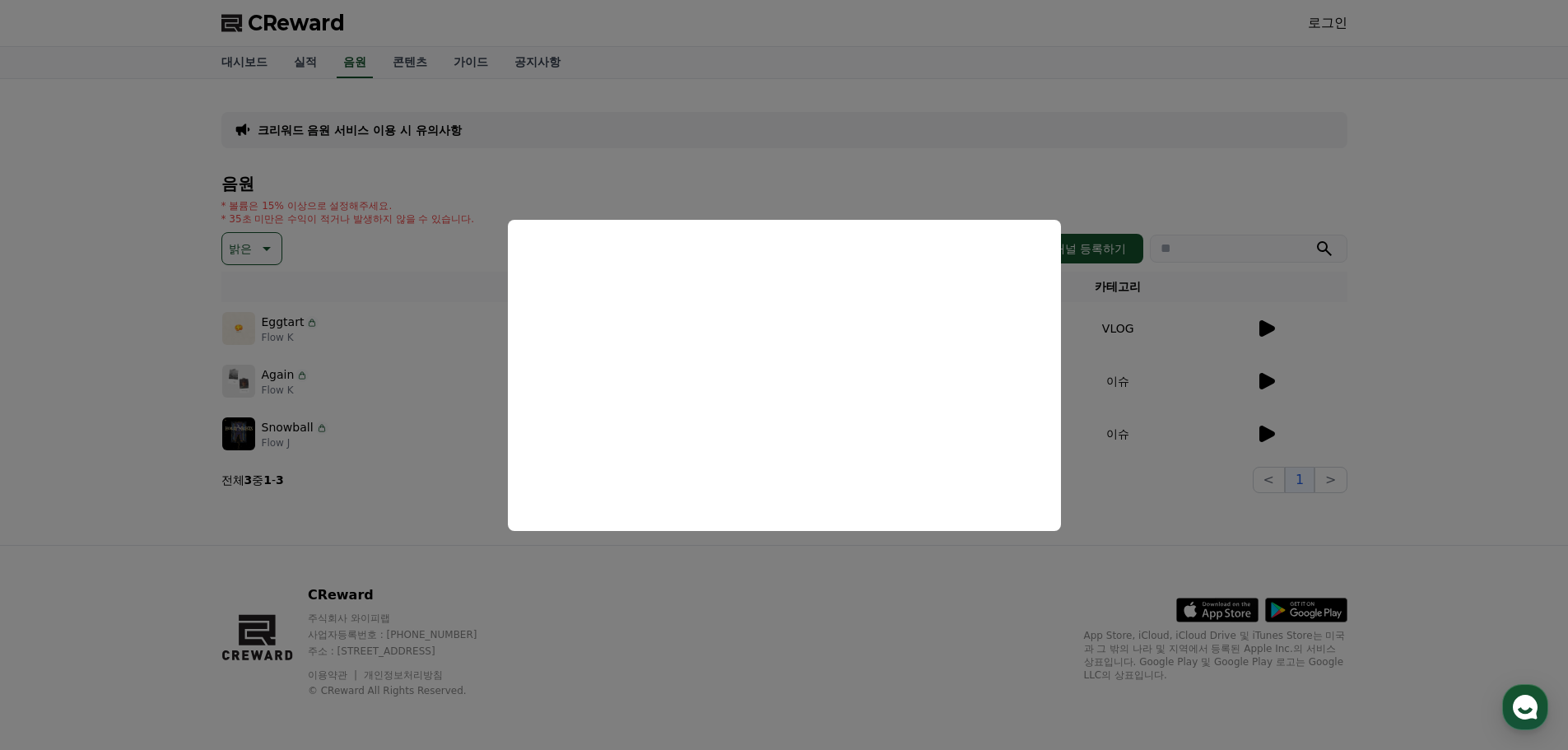
click at [1253, 431] on button "close modal" at bounding box center [784, 375] width 1568 height 750
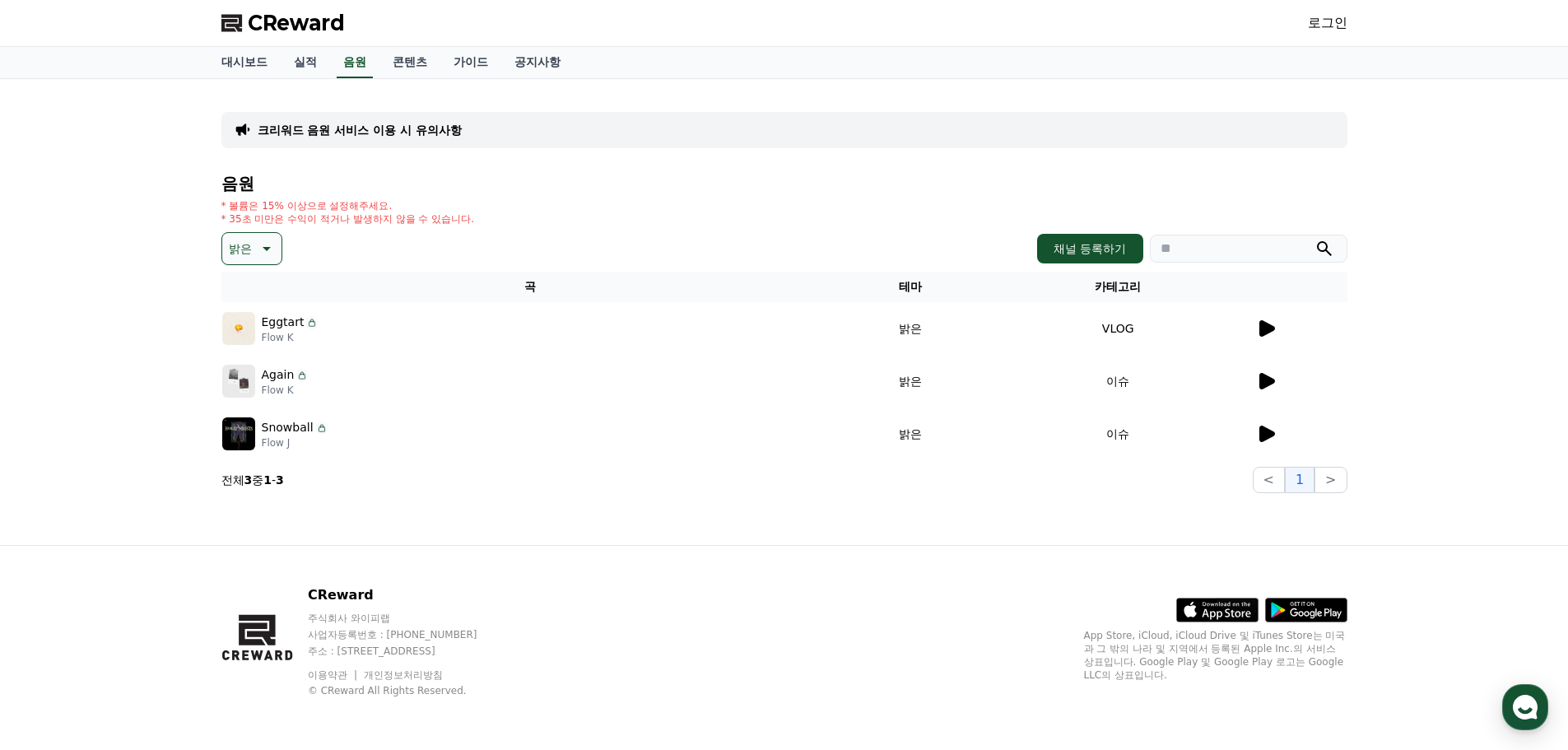
click at [1273, 431] on icon at bounding box center [1266, 434] width 20 height 20
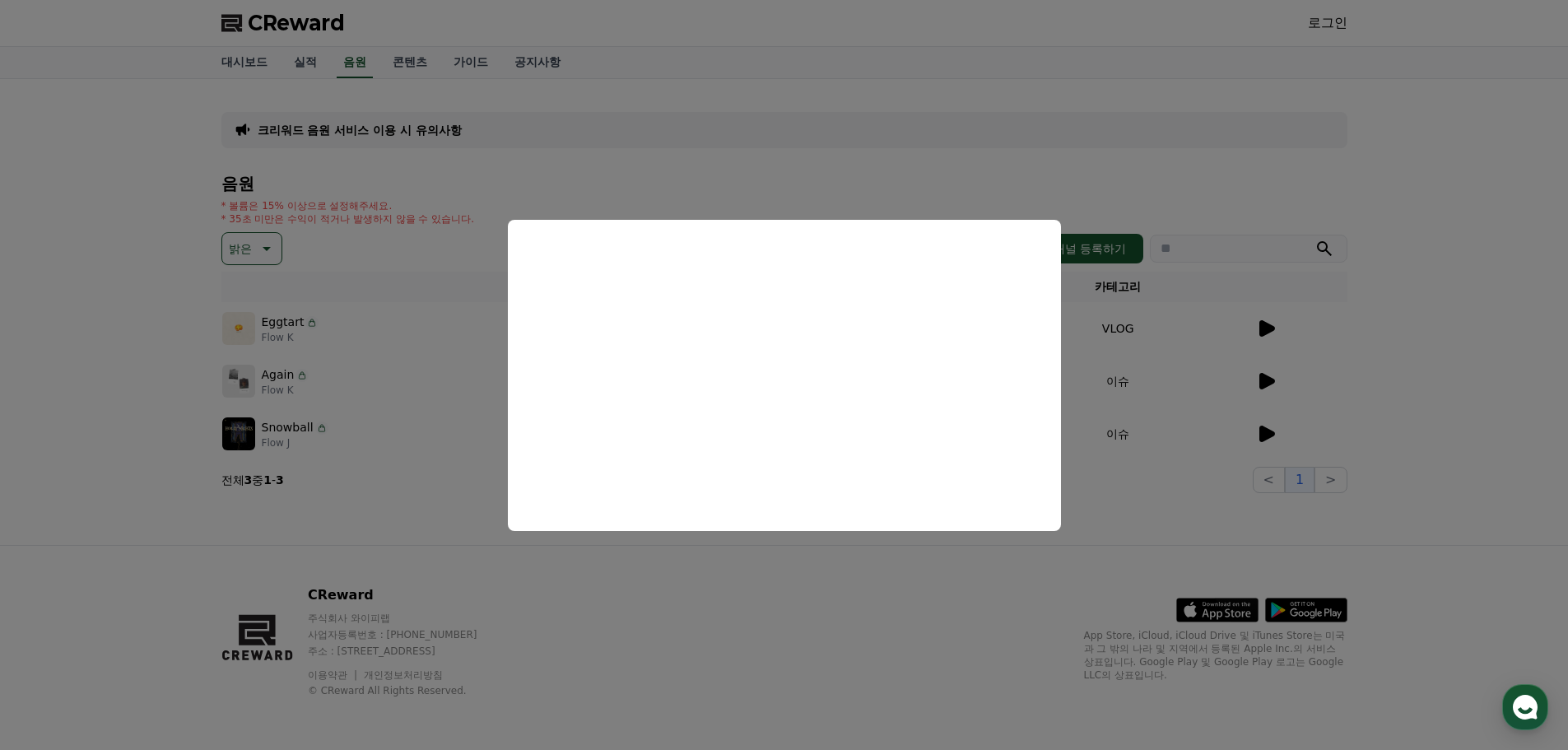
click at [740, 581] on button "close modal" at bounding box center [784, 375] width 1568 height 750
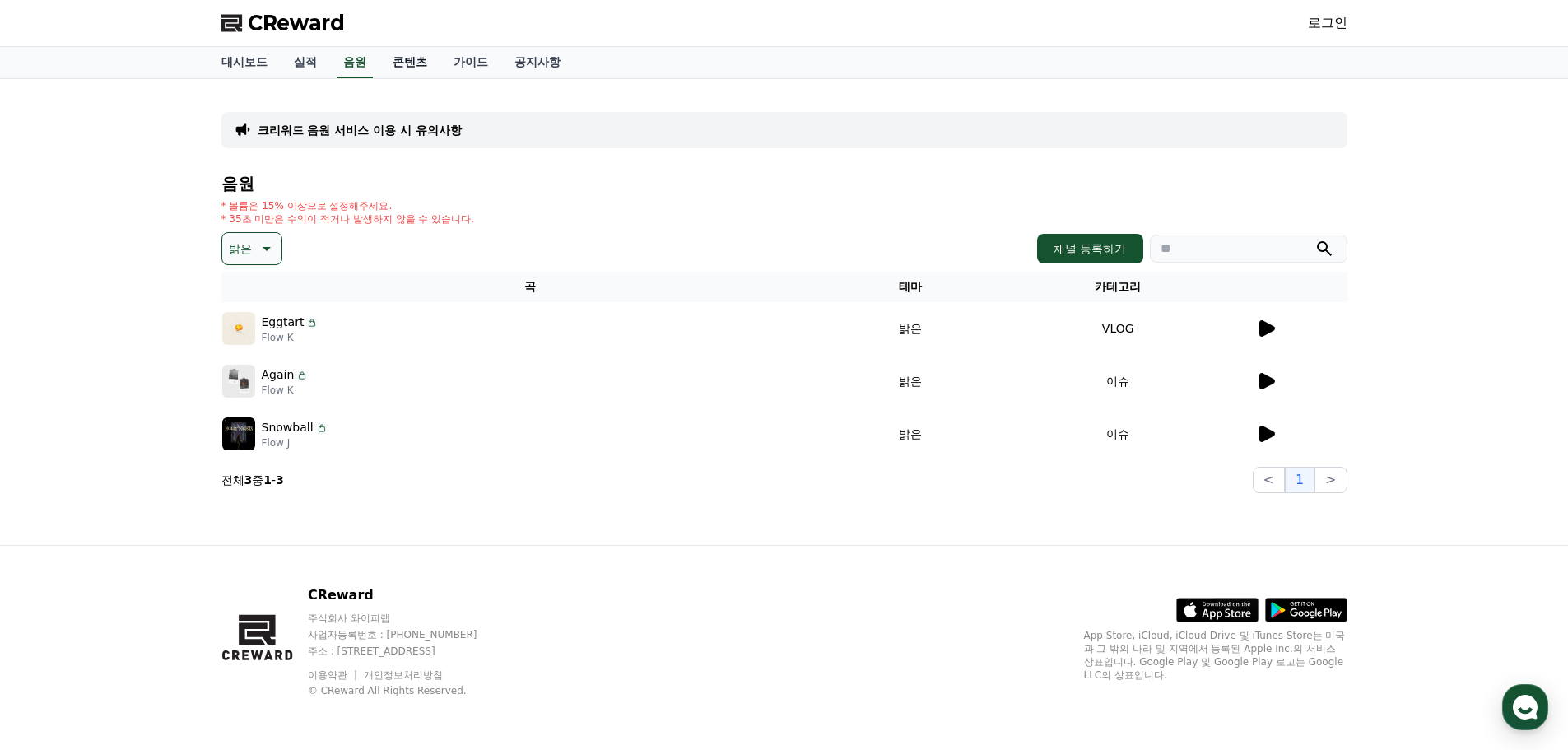
click at [413, 62] on link "콘텐츠" at bounding box center [409, 62] width 61 height 31
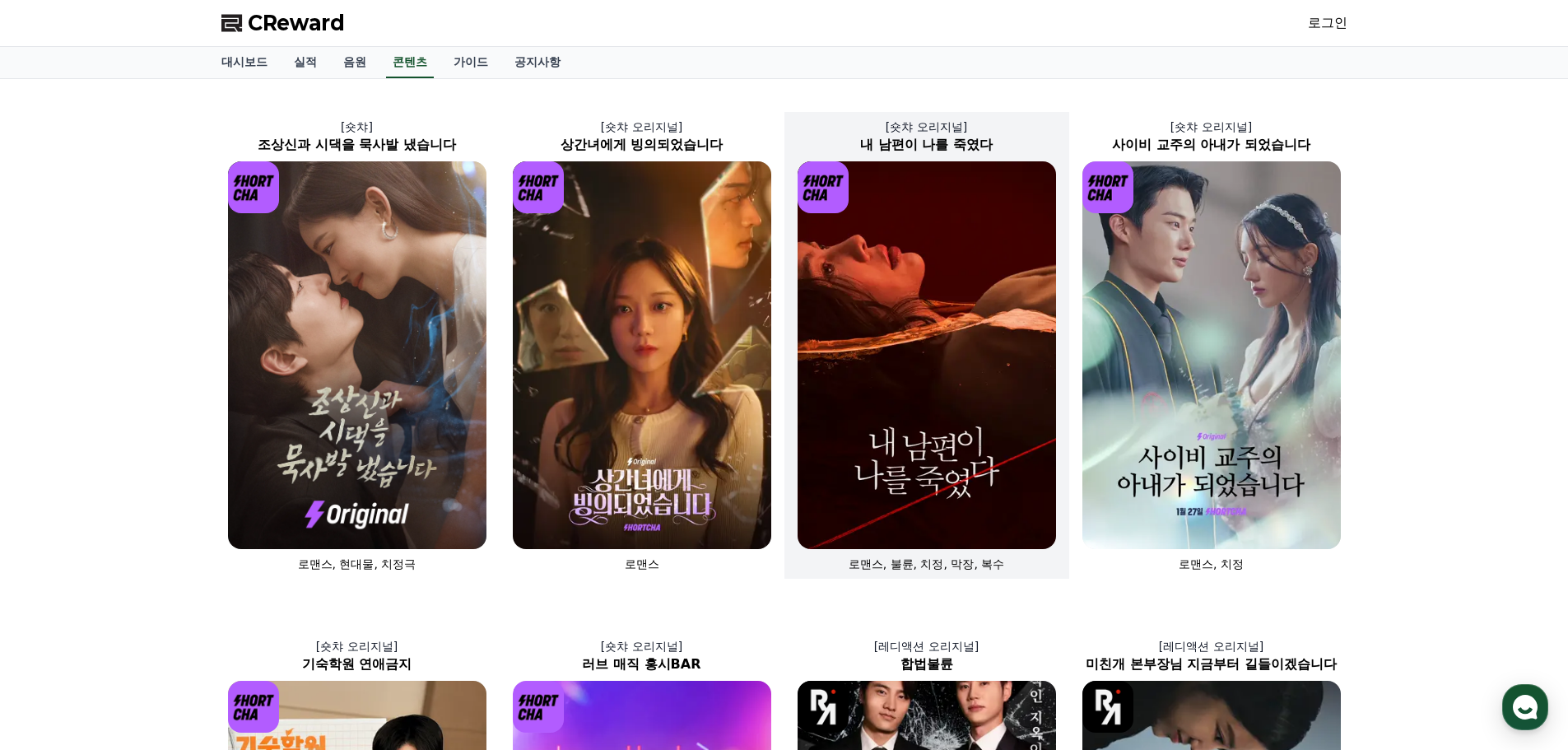
click at [873, 415] on img at bounding box center [927, 355] width 258 height 388
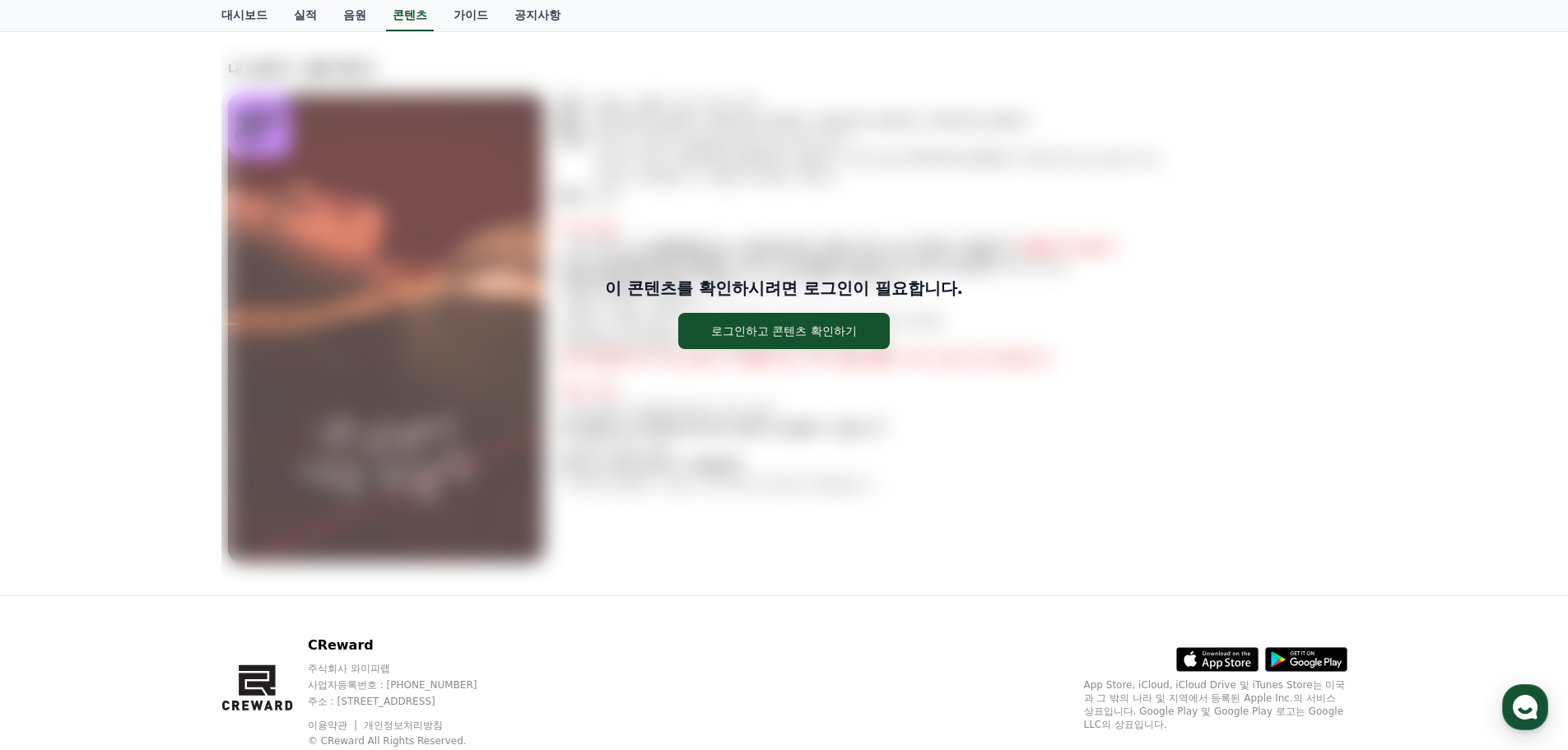
scroll to position [98, 0]
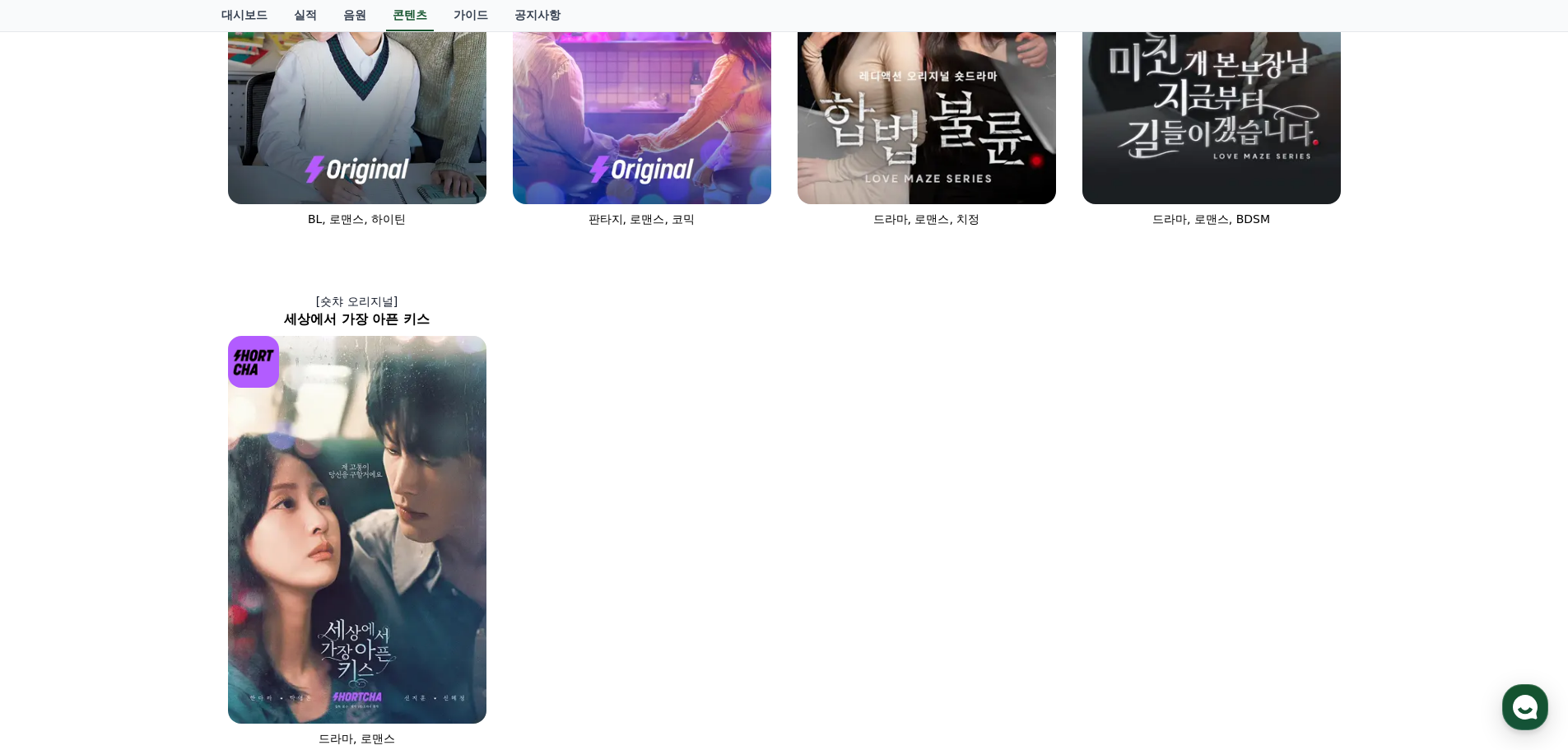
scroll to position [988, 0]
